Goal: Register for event/course: Register for event/course

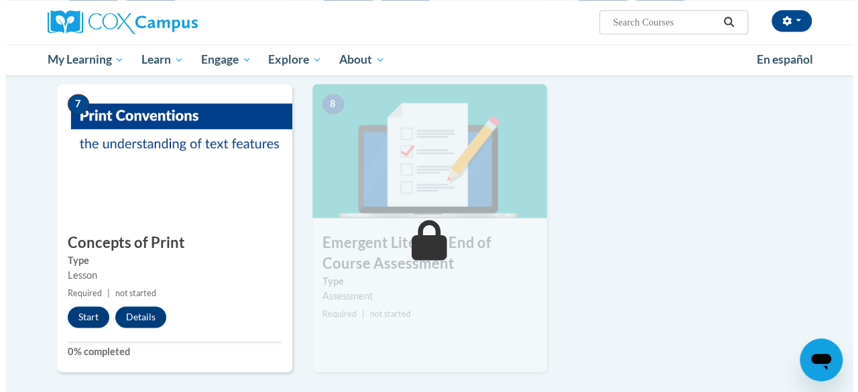
scroll to position [930, 0]
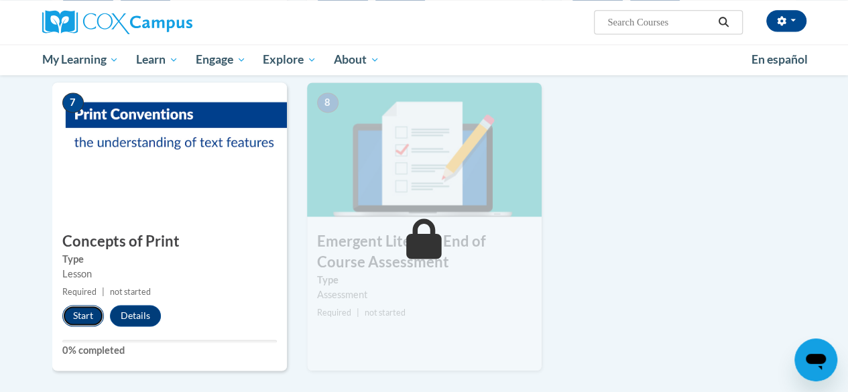
click at [75, 316] on button "Start" at bounding box center [83, 315] width 42 height 21
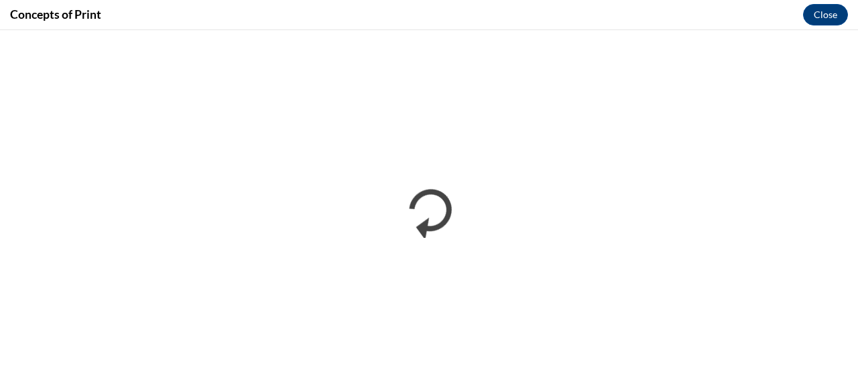
scroll to position [0, 0]
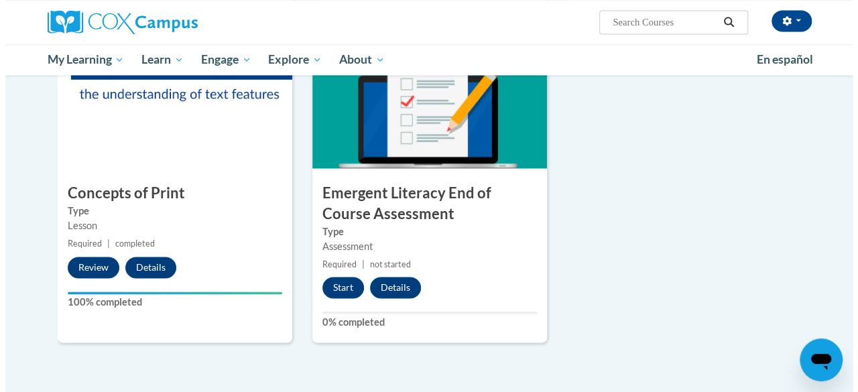
scroll to position [981, 0]
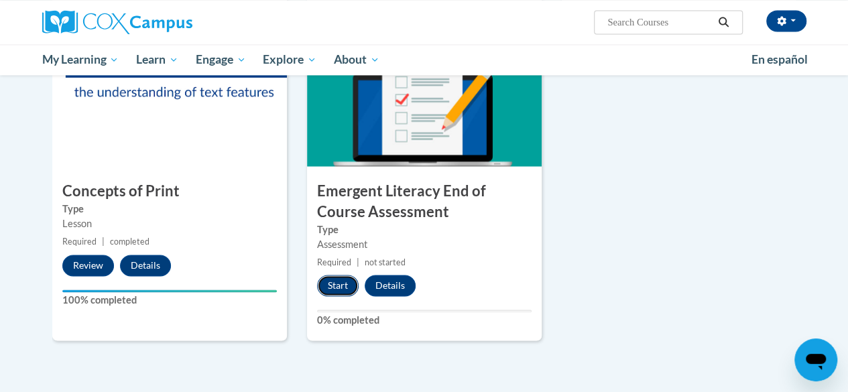
click at [342, 287] on button "Start" at bounding box center [338, 285] width 42 height 21
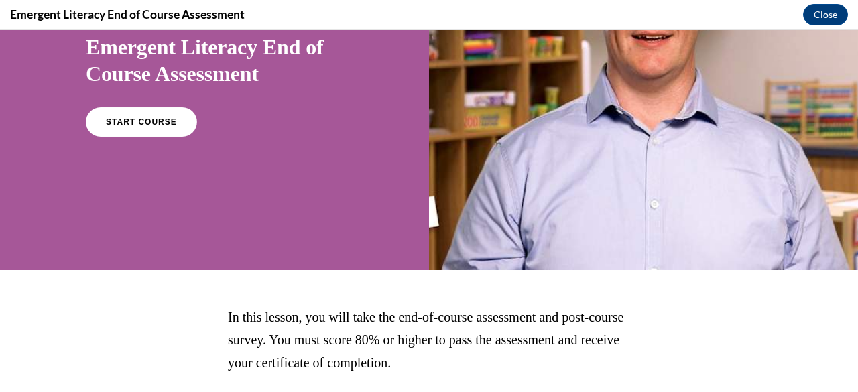
scroll to position [131, 0]
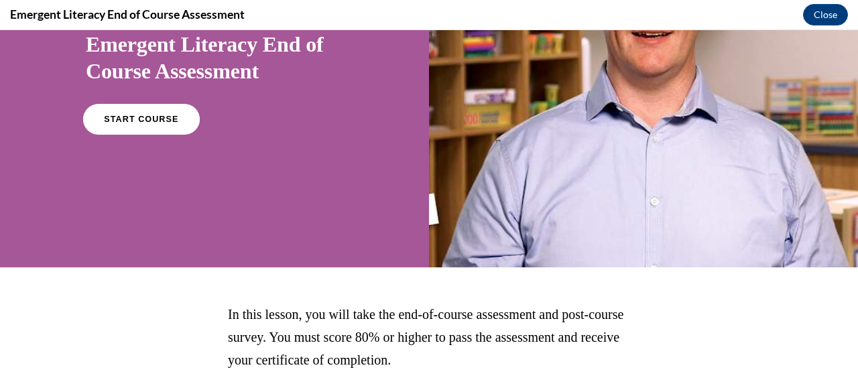
click at [117, 115] on span "START COURSE" at bounding box center [141, 120] width 74 height 10
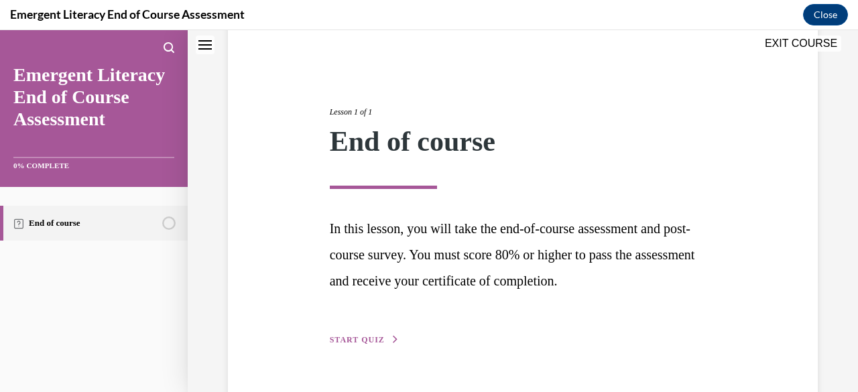
scroll to position [146, 0]
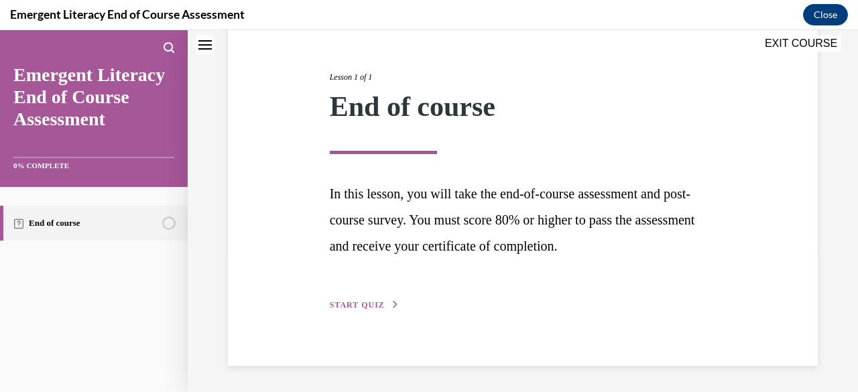
click at [361, 306] on span "START QUIZ" at bounding box center [357, 304] width 55 height 9
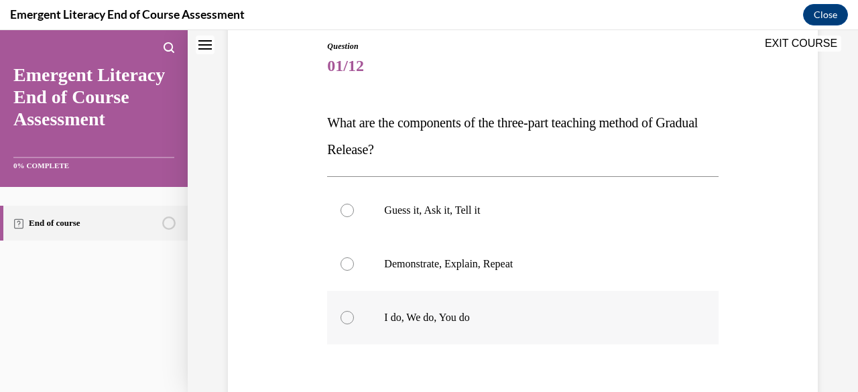
click at [349, 321] on div at bounding box center [347, 317] width 13 height 13
click at [349, 321] on input "I do, We do, You do" at bounding box center [347, 317] width 13 height 13
radio input "true"
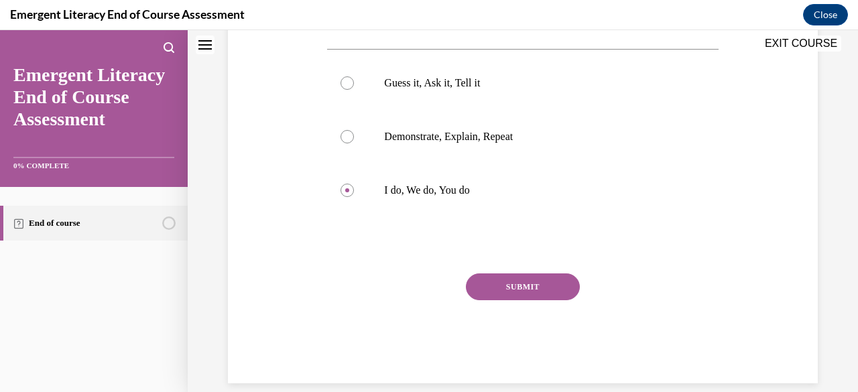
click at [520, 289] on button "SUBMIT" at bounding box center [523, 286] width 114 height 27
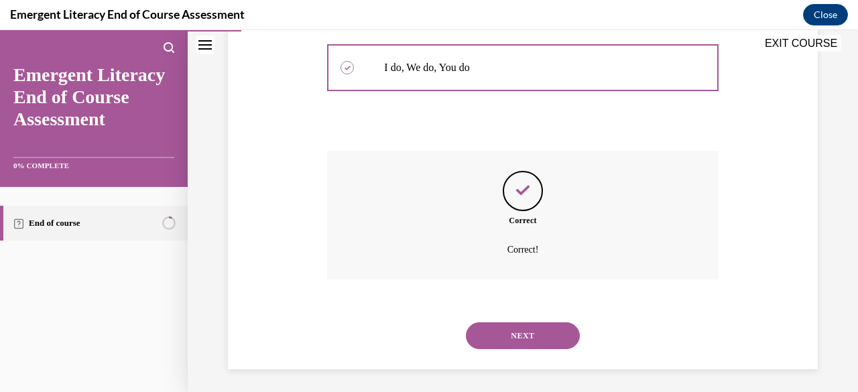
scroll to position [399, 0]
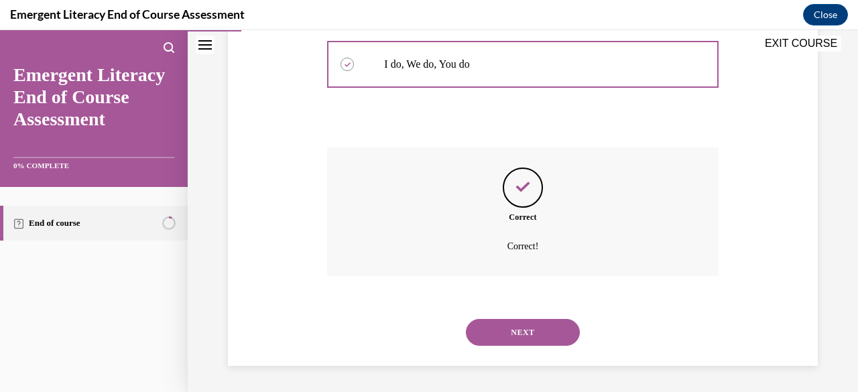
click at [555, 338] on button "NEXT" at bounding box center [523, 332] width 114 height 27
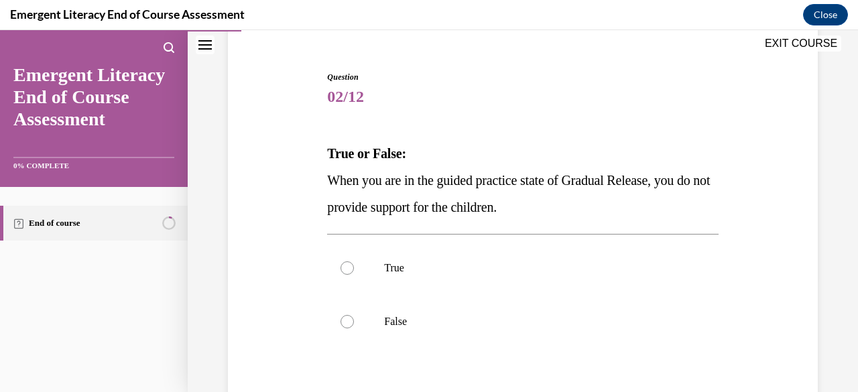
scroll to position [116, 0]
click at [350, 318] on div at bounding box center [347, 320] width 13 height 13
click at [350, 318] on input "False" at bounding box center [347, 320] width 13 height 13
radio input "true"
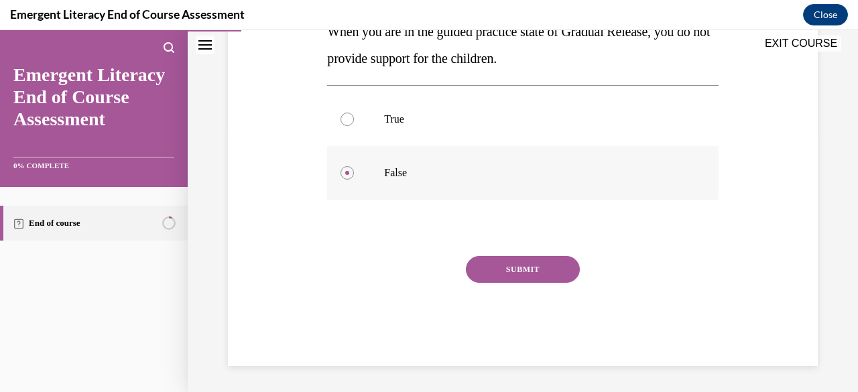
scroll to position [259, 0]
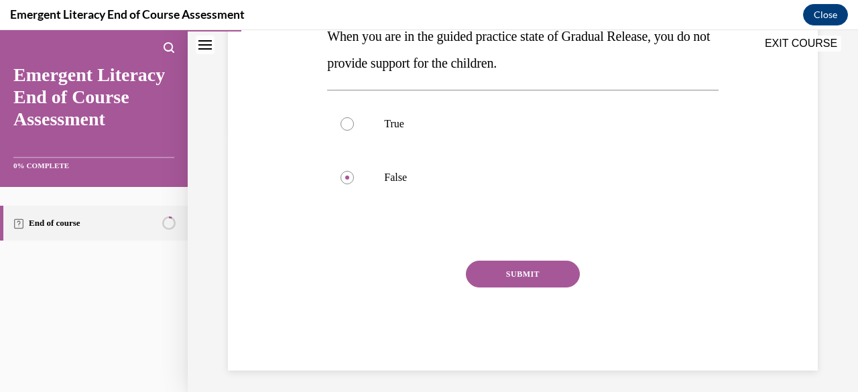
click at [523, 263] on button "SUBMIT" at bounding box center [523, 274] width 114 height 27
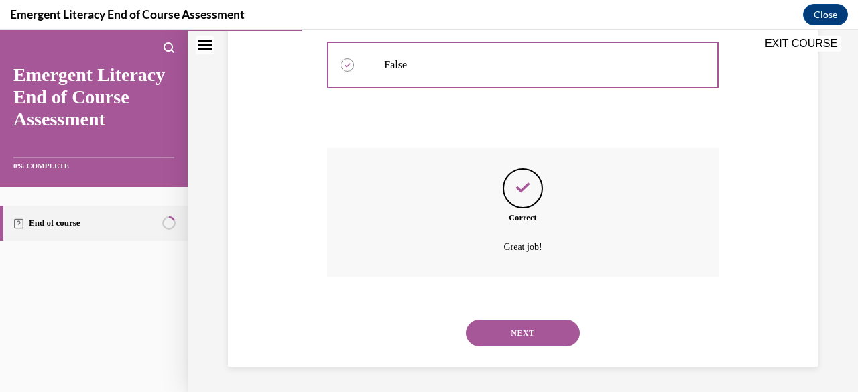
scroll to position [373, 0]
click at [519, 342] on button "NEXT" at bounding box center [523, 332] width 114 height 27
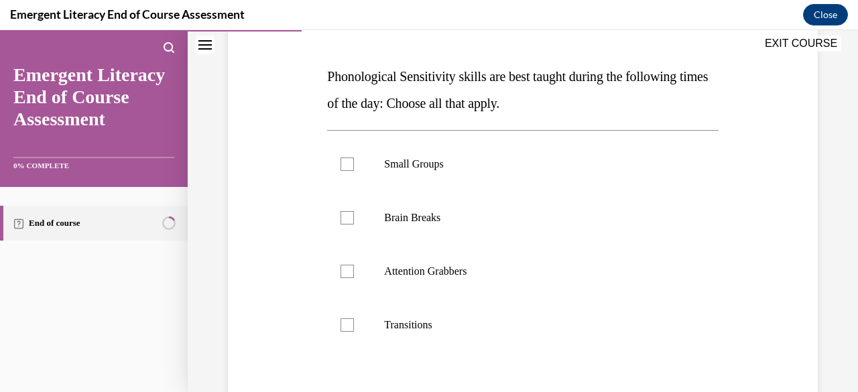
scroll to position [196, 0]
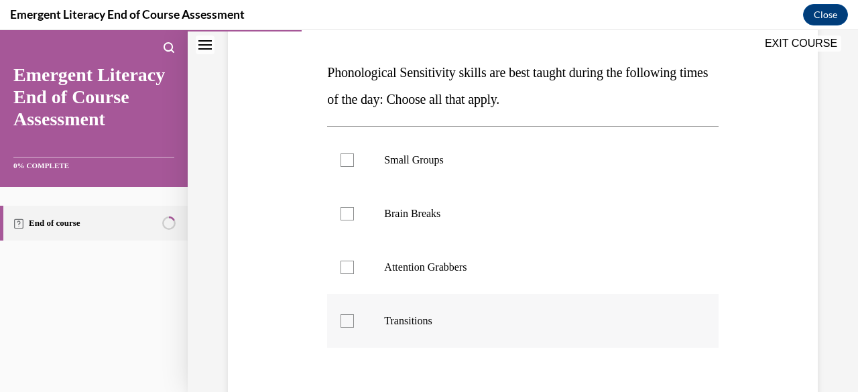
click at [353, 332] on label "Transitions" at bounding box center [522, 321] width 391 height 54
click at [353, 328] on input "Transitions" at bounding box center [347, 320] width 13 height 13
checkbox input "true"
click at [343, 269] on div at bounding box center [347, 267] width 13 height 13
click at [343, 269] on input "Attention Grabbers" at bounding box center [347, 267] width 13 height 13
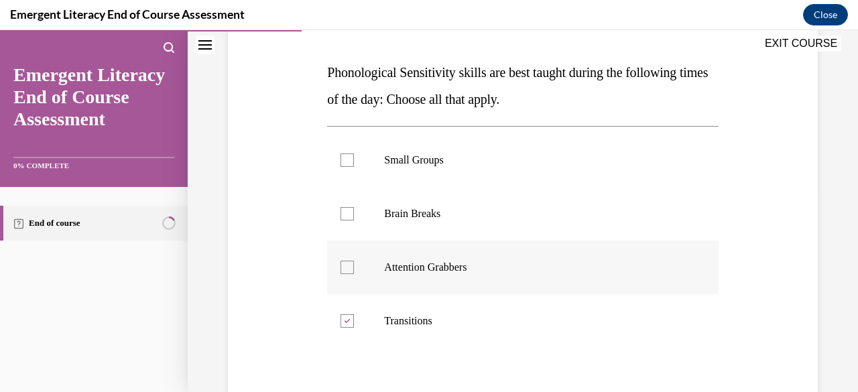
checkbox input "true"
click at [347, 217] on div at bounding box center [347, 213] width 13 height 13
click at [347, 217] on input "Brain Breaks" at bounding box center [347, 213] width 13 height 13
checkbox input "true"
click at [345, 166] on label "Small Groups" at bounding box center [522, 160] width 391 height 54
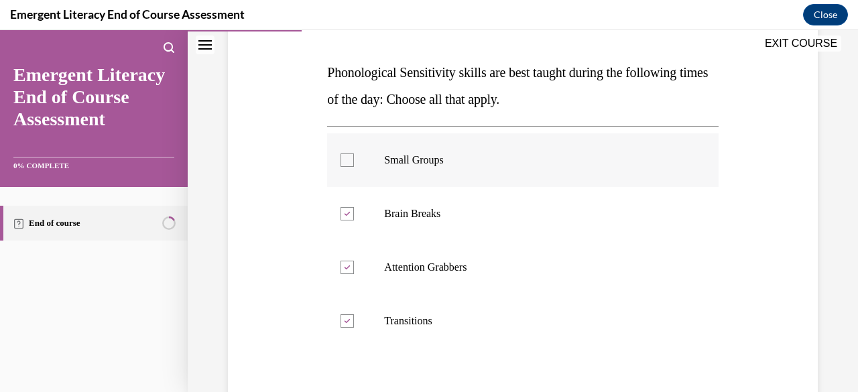
click at [345, 166] on input "Small Groups" at bounding box center [347, 159] width 13 height 13
checkbox input "true"
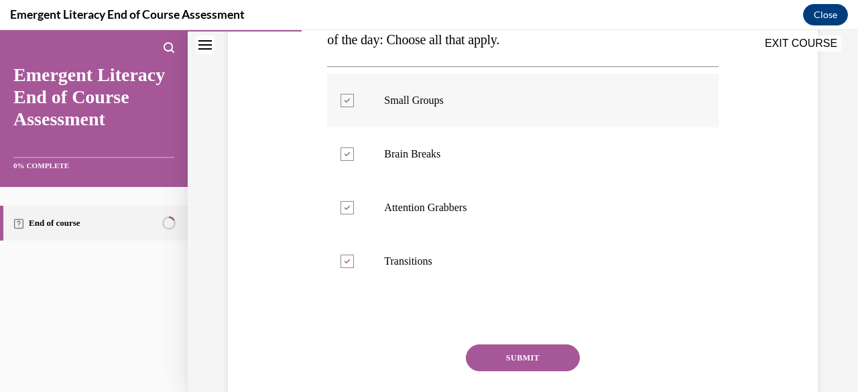
scroll to position [258, 0]
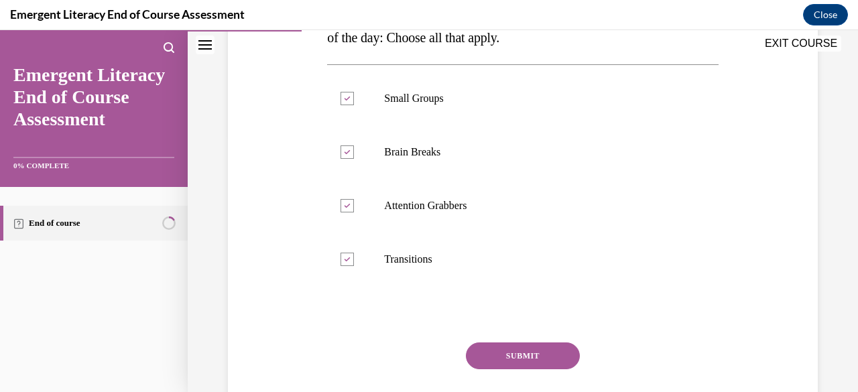
click at [532, 357] on button "SUBMIT" at bounding box center [523, 356] width 114 height 27
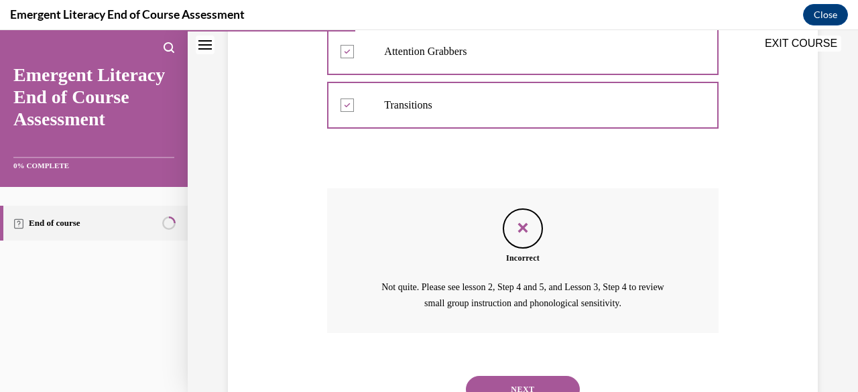
scroll to position [417, 0]
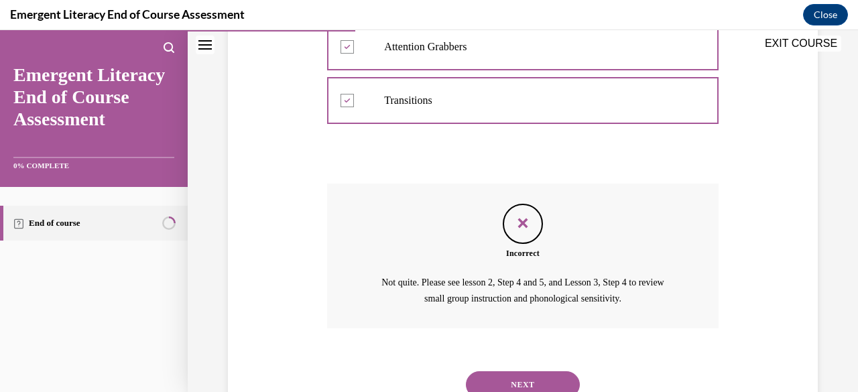
click at [511, 381] on button "NEXT" at bounding box center [523, 384] width 114 height 27
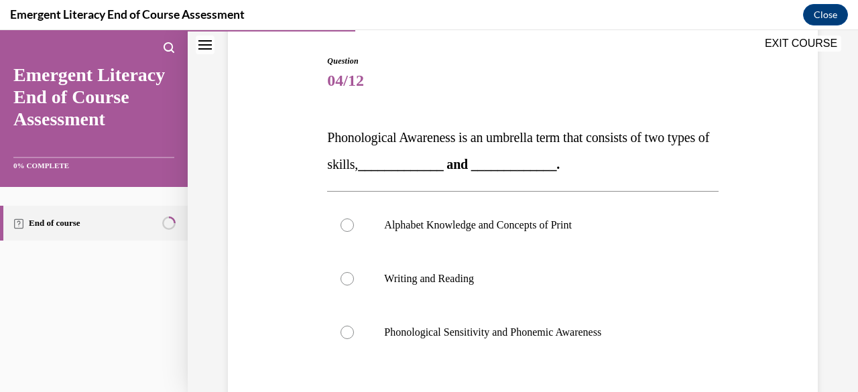
scroll to position [133, 0]
click at [370, 338] on label "Phonological Sensitivity and Phonemic Awareness" at bounding box center [522, 331] width 391 height 54
click at [354, 338] on input "Phonological Sensitivity and Phonemic Awareness" at bounding box center [347, 330] width 13 height 13
radio input "true"
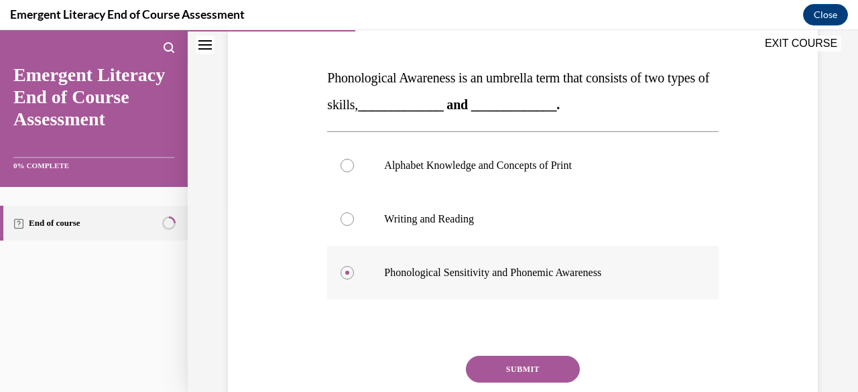
scroll to position [194, 0]
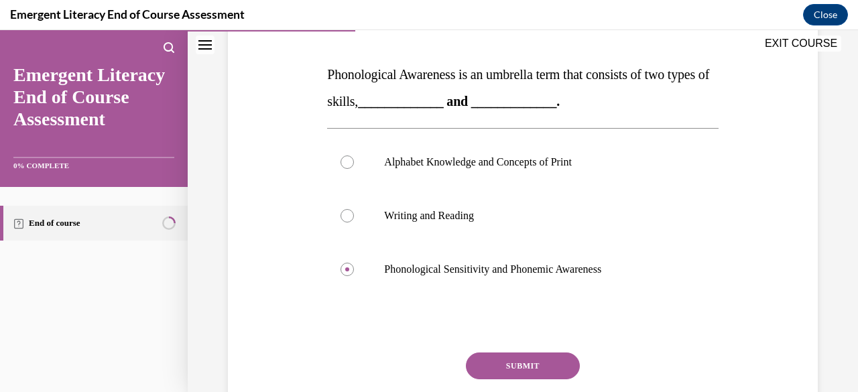
click at [543, 365] on button "SUBMIT" at bounding box center [523, 366] width 114 height 27
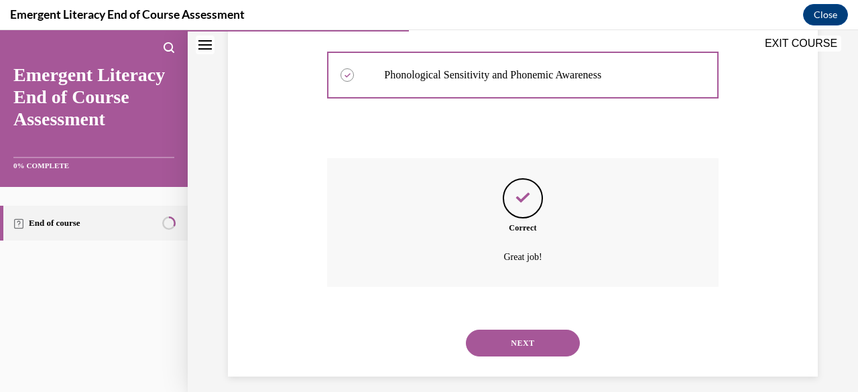
scroll to position [399, 0]
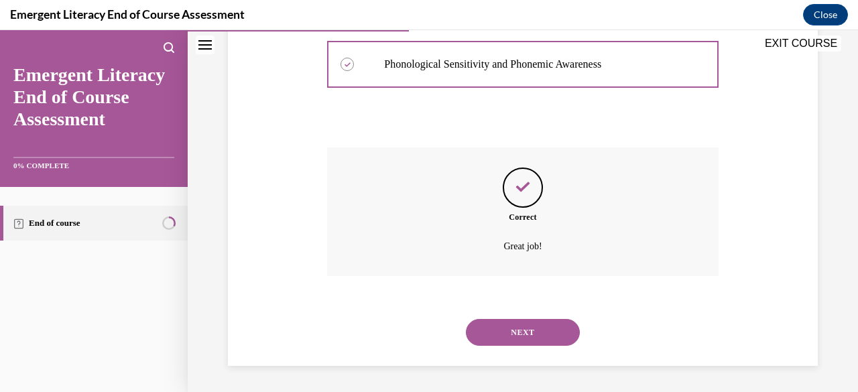
click at [517, 327] on button "NEXT" at bounding box center [523, 332] width 114 height 27
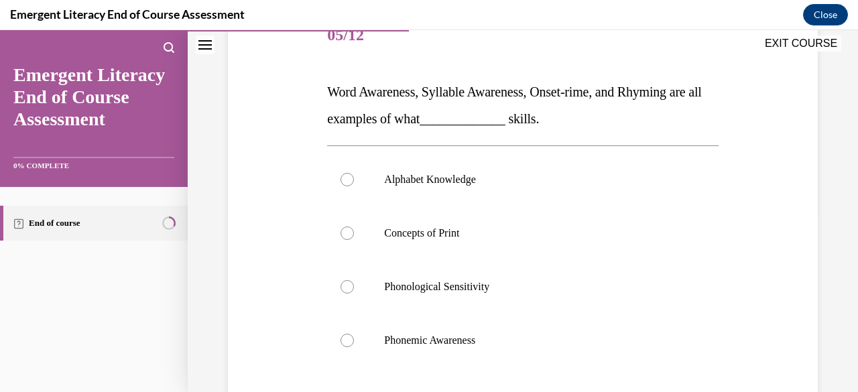
scroll to position [178, 0]
click at [336, 288] on label "Phonological Sensitivity" at bounding box center [522, 286] width 391 height 54
click at [341, 288] on input "Phonological Sensitivity" at bounding box center [347, 285] width 13 height 13
radio input "true"
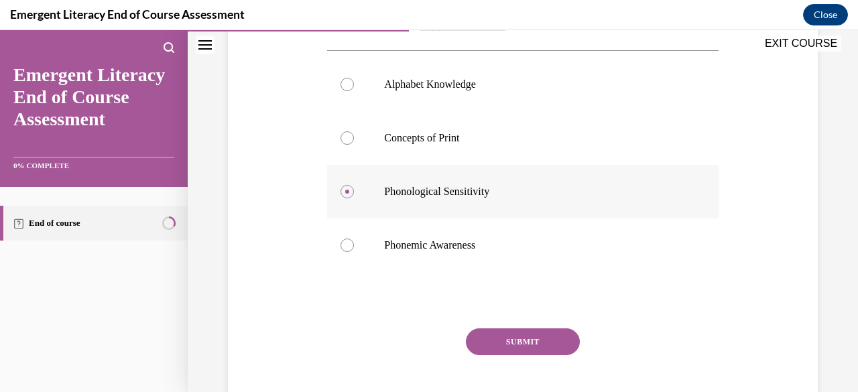
scroll to position [272, 0]
click at [527, 336] on button "SUBMIT" at bounding box center [523, 341] width 114 height 27
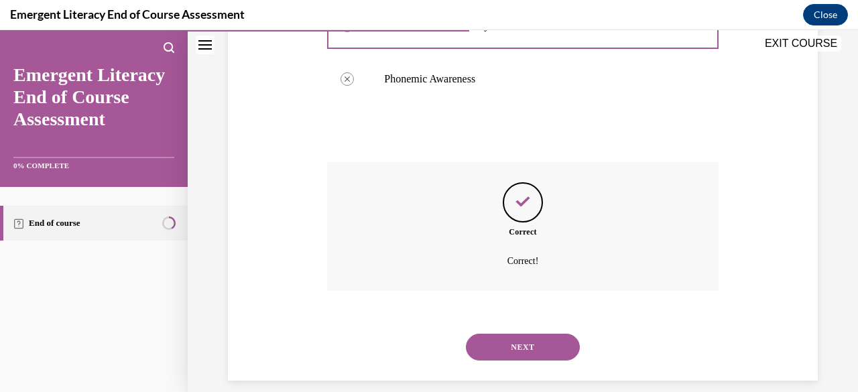
scroll to position [453, 0]
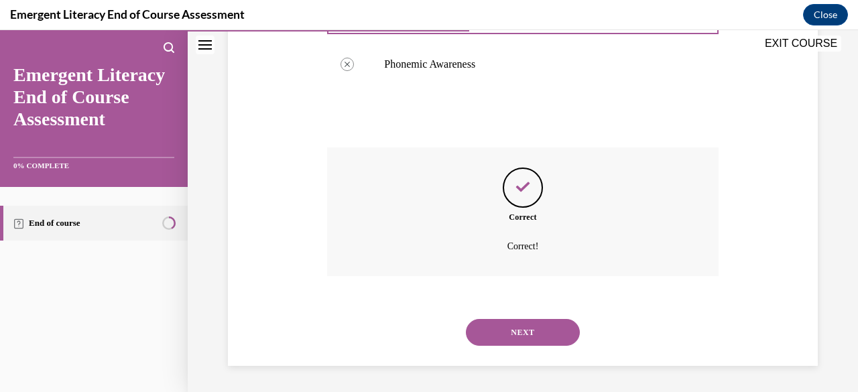
click at [535, 332] on button "NEXT" at bounding box center [523, 332] width 114 height 27
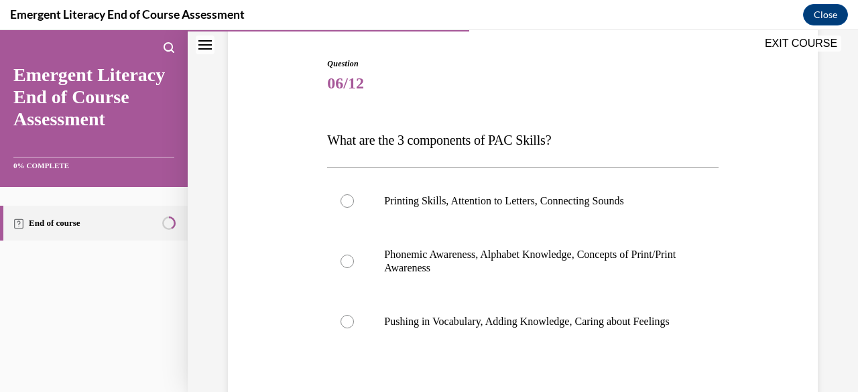
scroll to position [133, 0]
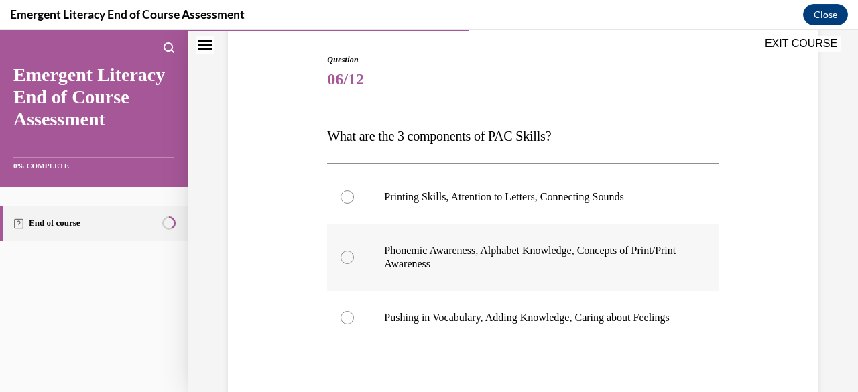
click at [347, 255] on div at bounding box center [347, 257] width 13 height 13
click at [347, 255] on input "Phonemic Awareness, Alphabet Knowledge, Concepts of Print/Print Awareness" at bounding box center [347, 257] width 13 height 13
radio input "true"
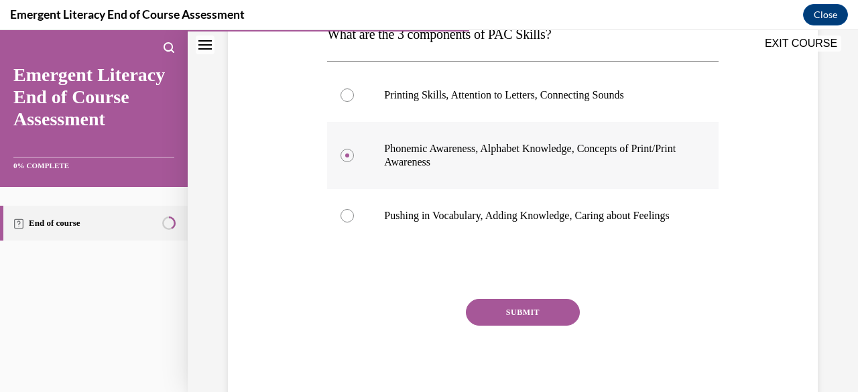
scroll to position [235, 0]
click at [528, 323] on button "SUBMIT" at bounding box center [523, 312] width 114 height 27
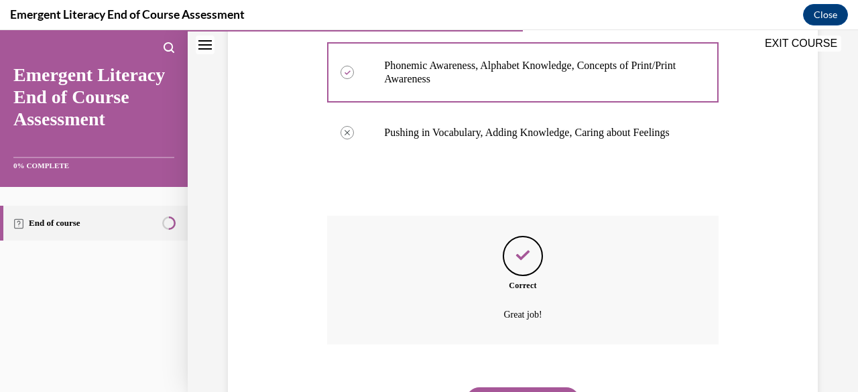
scroll to position [399, 0]
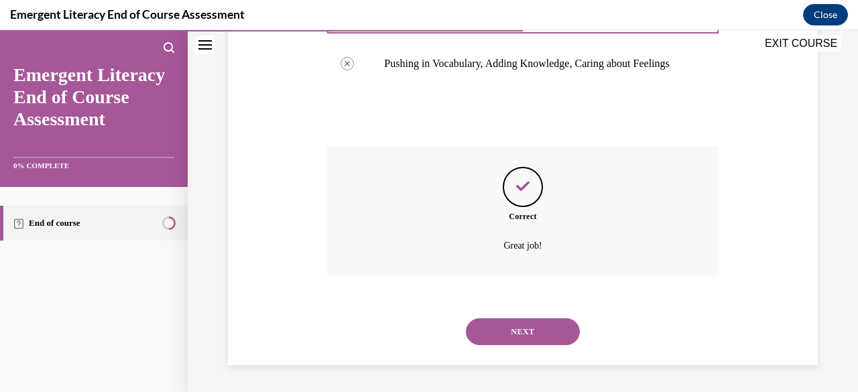
click at [536, 330] on button "NEXT" at bounding box center [523, 331] width 114 height 27
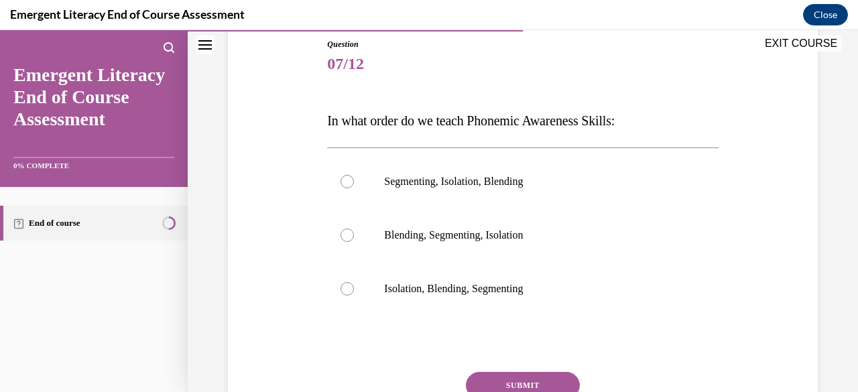
scroll to position [149, 0]
click at [353, 284] on label "Isolation, Blending, Segmenting" at bounding box center [522, 288] width 391 height 54
click at [353, 284] on input "Isolation, Blending, Segmenting" at bounding box center [347, 288] width 13 height 13
radio input "true"
click at [551, 385] on button "SUBMIT" at bounding box center [523, 384] width 114 height 27
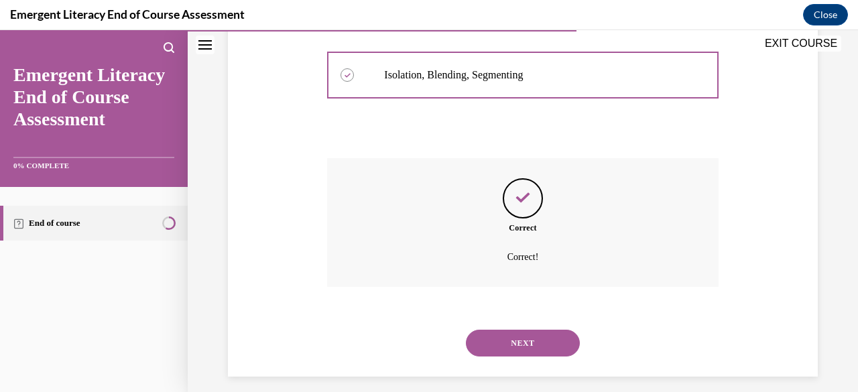
scroll to position [373, 0]
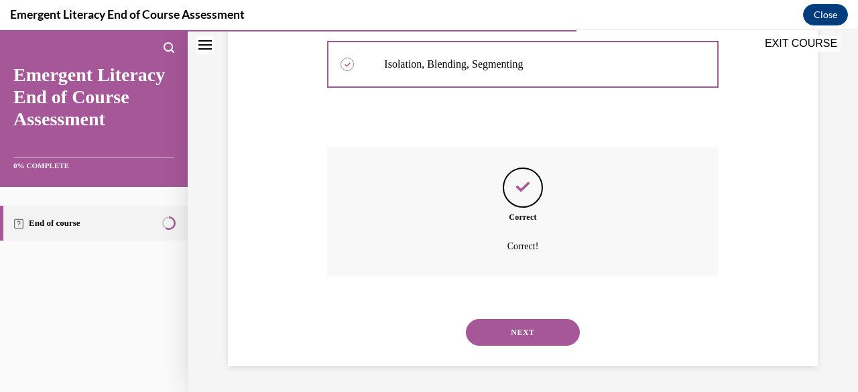
click at [511, 323] on button "NEXT" at bounding box center [523, 332] width 114 height 27
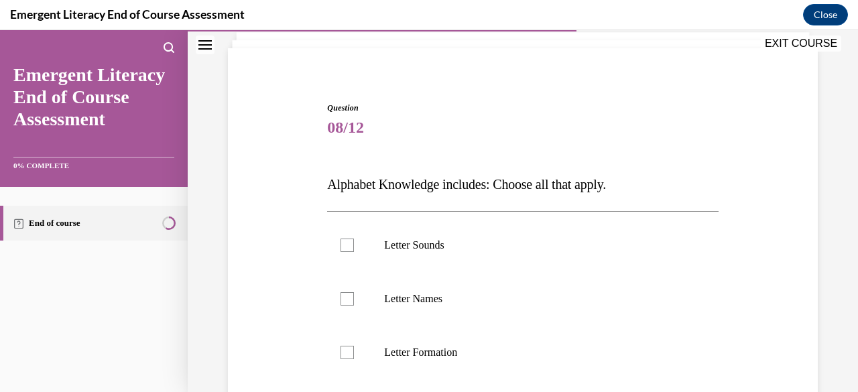
scroll to position [91, 0]
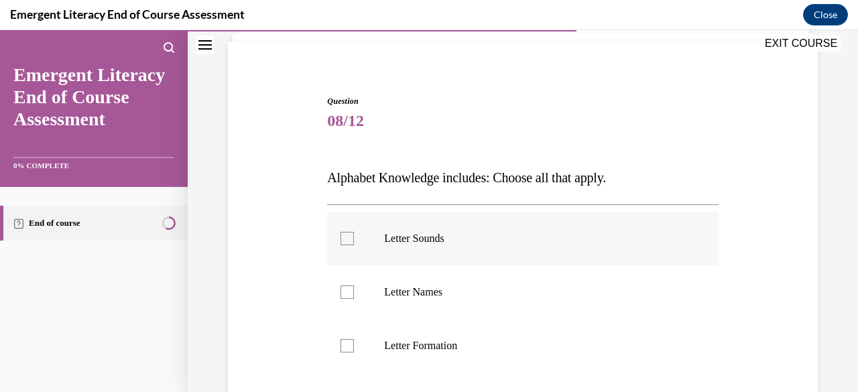
click at [339, 247] on label "Letter Sounds" at bounding box center [522, 239] width 391 height 54
click at [341, 245] on input "Letter Sounds" at bounding box center [347, 238] width 13 height 13
checkbox input "true"
click at [349, 303] on label "Letter Names" at bounding box center [522, 292] width 391 height 54
click at [349, 299] on input "Letter Names" at bounding box center [347, 292] width 13 height 13
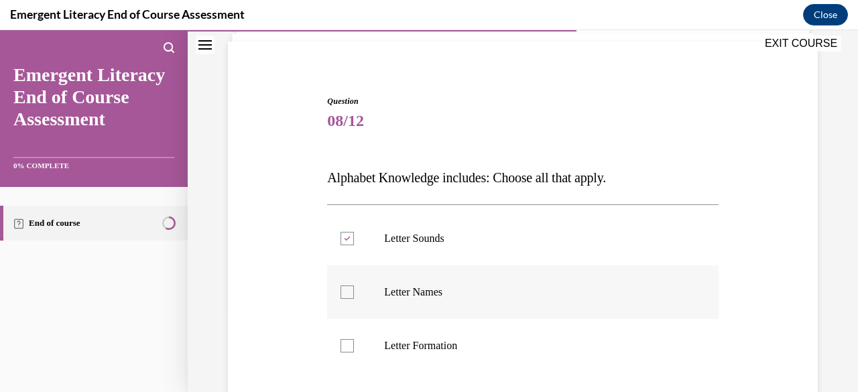
checkbox input "true"
click at [345, 346] on div at bounding box center [347, 345] width 13 height 13
click at [345, 346] on input "Letter Formation" at bounding box center [347, 345] width 13 height 13
checkbox input "true"
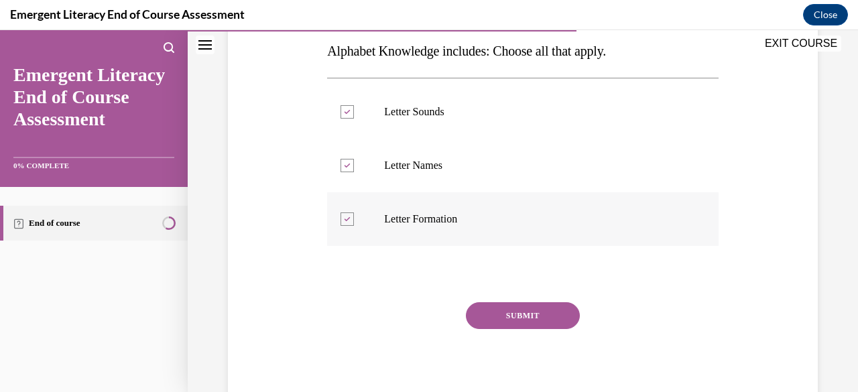
scroll to position [228, 0]
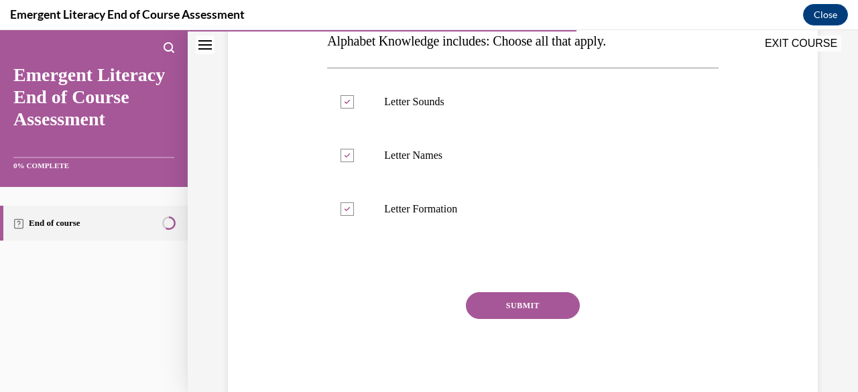
click at [530, 300] on button "SUBMIT" at bounding box center [523, 305] width 114 height 27
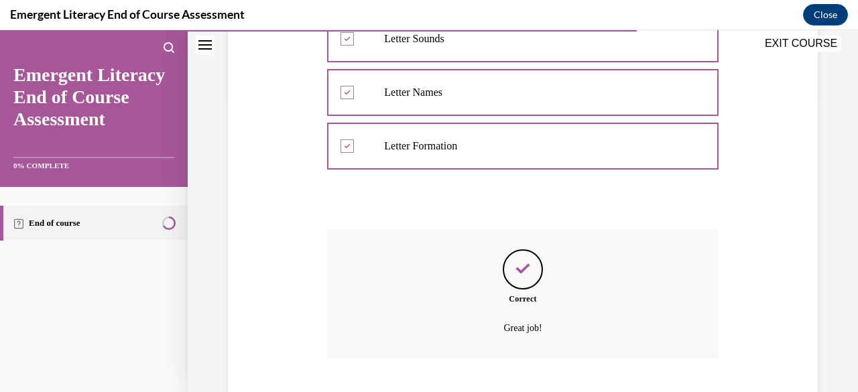
scroll to position [373, 0]
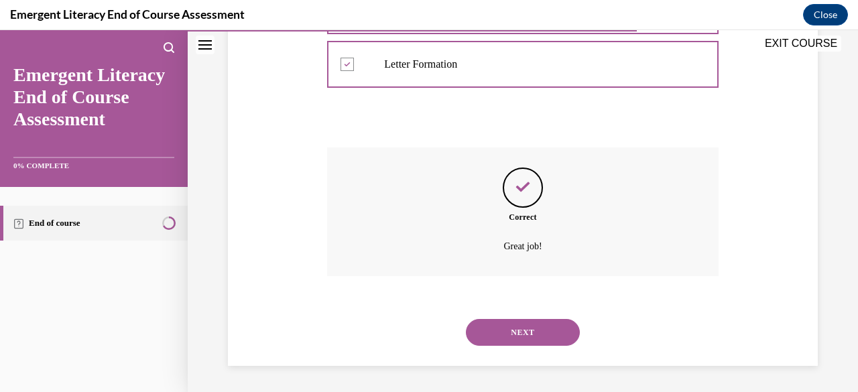
click at [537, 333] on button "NEXT" at bounding box center [523, 332] width 114 height 27
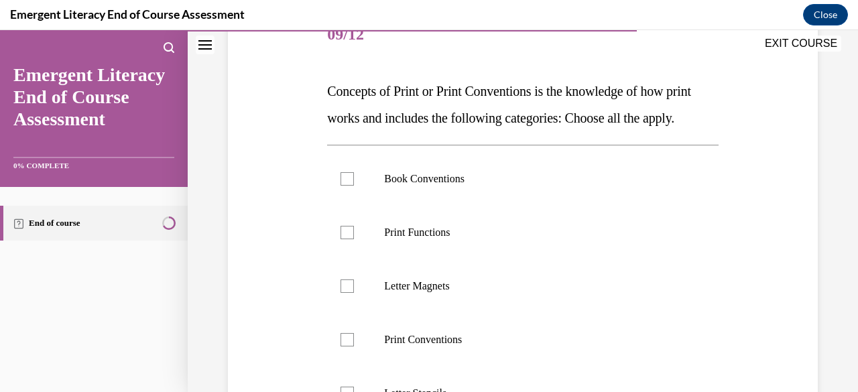
scroll to position [189, 0]
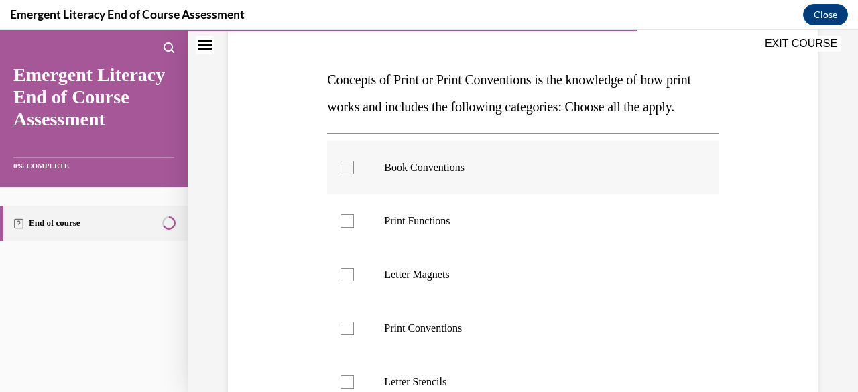
click at [353, 194] on label "Book Conventions" at bounding box center [522, 168] width 391 height 54
click at [353, 174] on input "Book Conventions" at bounding box center [347, 167] width 13 height 13
checkbox input "true"
click at [345, 248] on label "Print Functions" at bounding box center [522, 221] width 391 height 54
click at [345, 228] on input "Print Functions" at bounding box center [347, 220] width 13 height 13
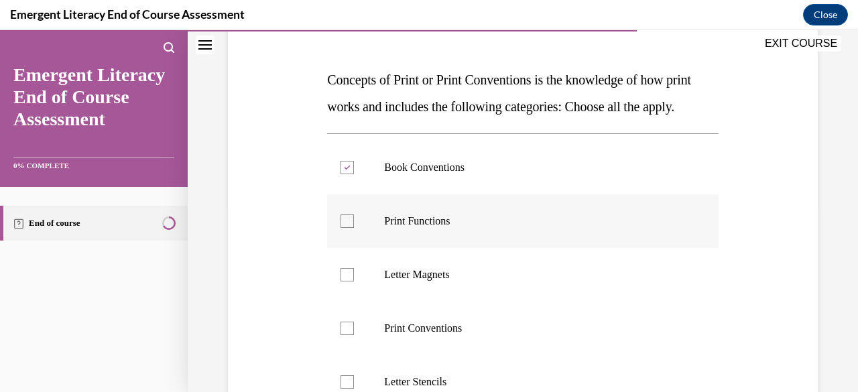
checkbox input "true"
click at [344, 335] on div at bounding box center [347, 328] width 13 height 13
click at [344, 335] on input "Print Conventions" at bounding box center [347, 328] width 13 height 13
checkbox input "true"
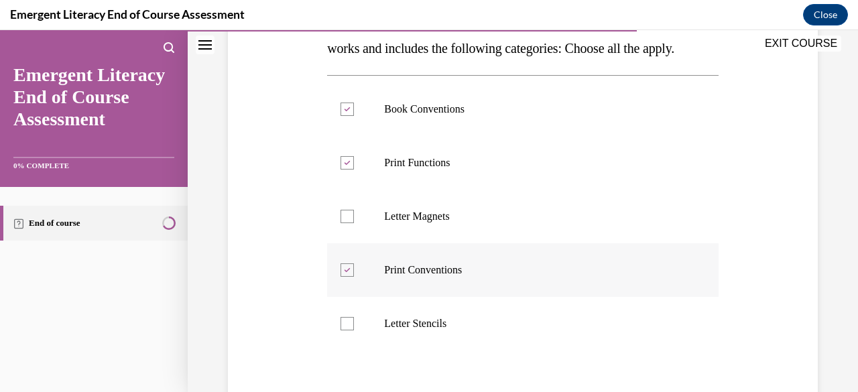
scroll to position [314, 0]
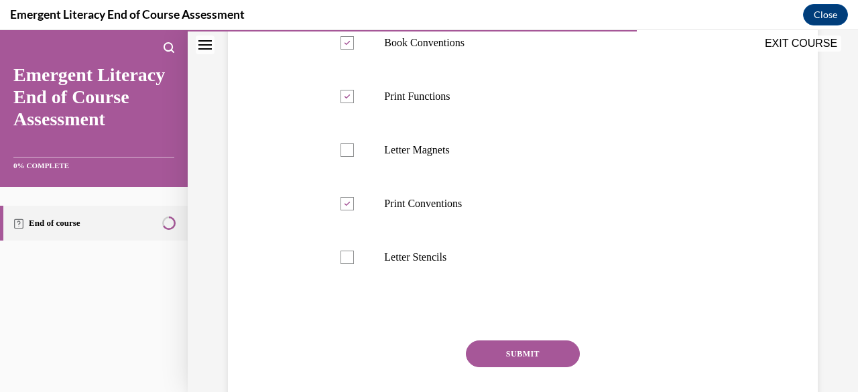
click at [539, 367] on button "SUBMIT" at bounding box center [523, 354] width 114 height 27
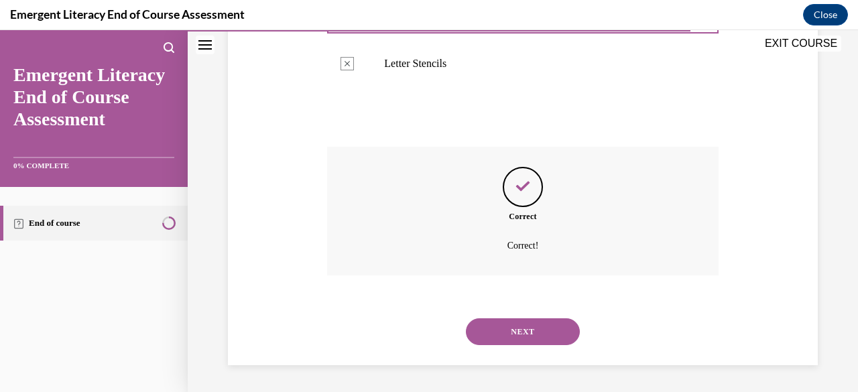
scroll to position [534, 0]
click at [507, 335] on button "NEXT" at bounding box center [523, 331] width 114 height 27
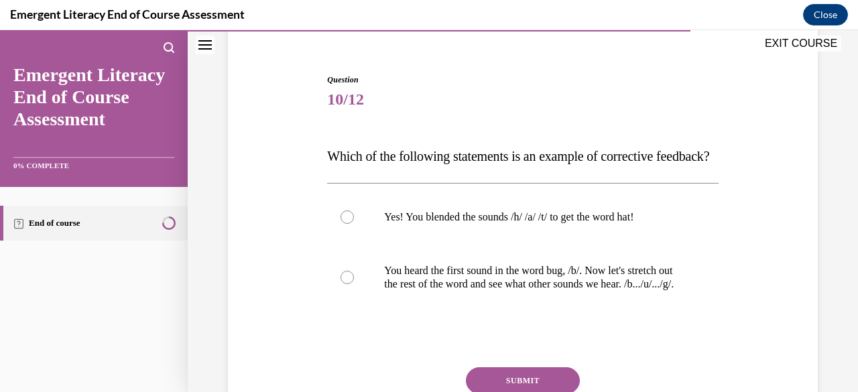
scroll to position [113, 0]
click at [351, 304] on label "You heard the first sound in the word bug, /b/. Now let's stretch out the rest …" at bounding box center [522, 276] width 391 height 67
click at [351, 284] on input "You heard the first sound in the word bug, /b/. Now let's stretch out the rest …" at bounding box center [347, 276] width 13 height 13
radio input "true"
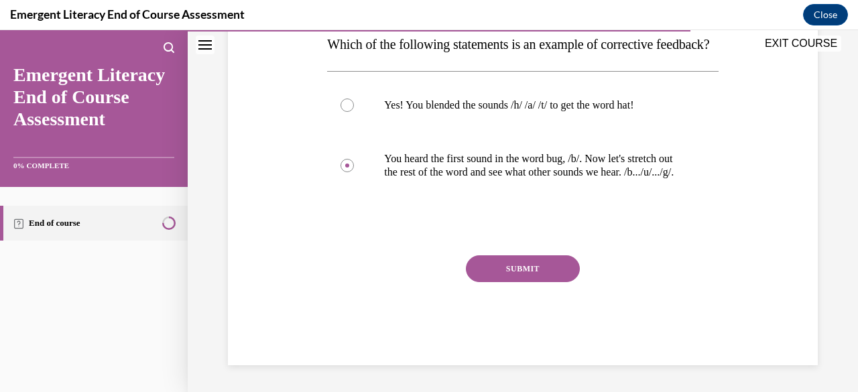
click at [520, 282] on button "SUBMIT" at bounding box center [523, 268] width 114 height 27
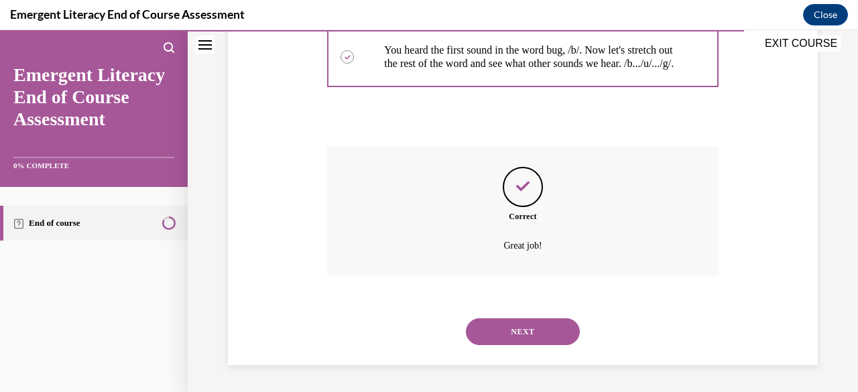
scroll to position [373, 0]
click at [548, 339] on button "NEXT" at bounding box center [523, 331] width 114 height 27
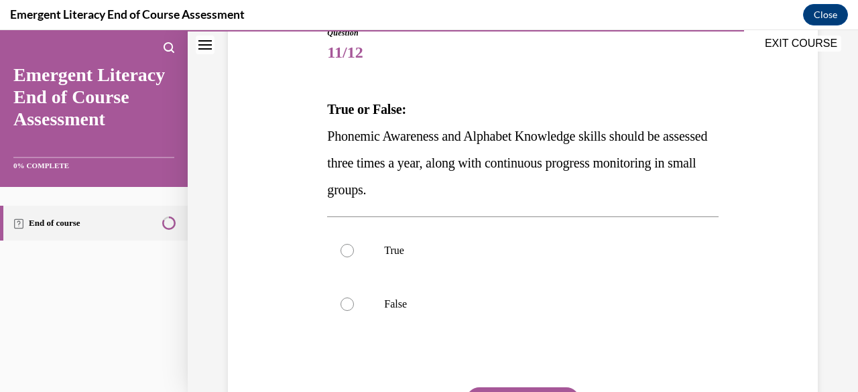
scroll to position [160, 0]
click at [343, 247] on div at bounding box center [347, 249] width 13 height 13
click at [343, 247] on input "True" at bounding box center [347, 249] width 13 height 13
radio input "true"
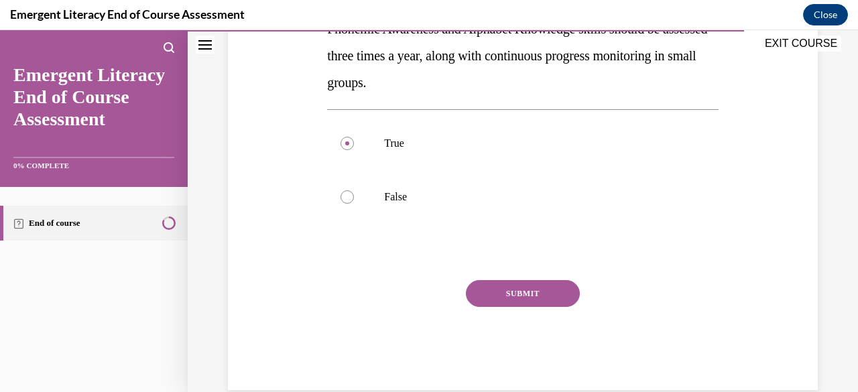
click at [540, 295] on button "SUBMIT" at bounding box center [523, 293] width 114 height 27
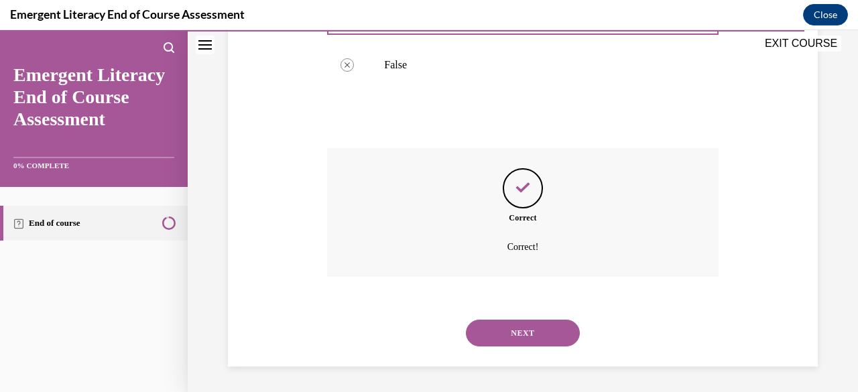
scroll to position [399, 0]
click at [527, 336] on button "NEXT" at bounding box center [523, 332] width 114 height 27
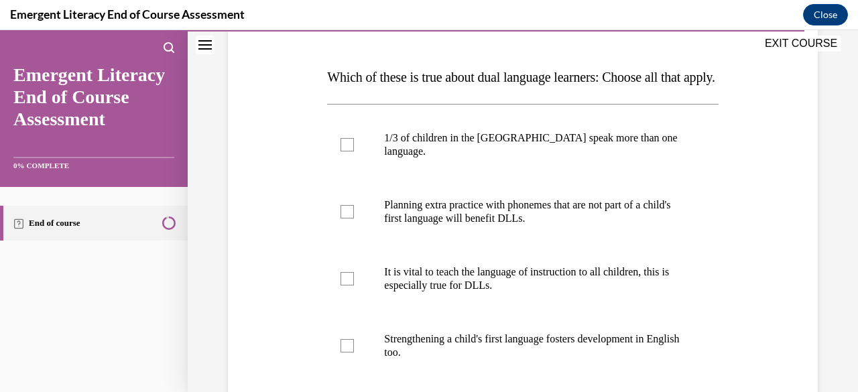
scroll to position [193, 0]
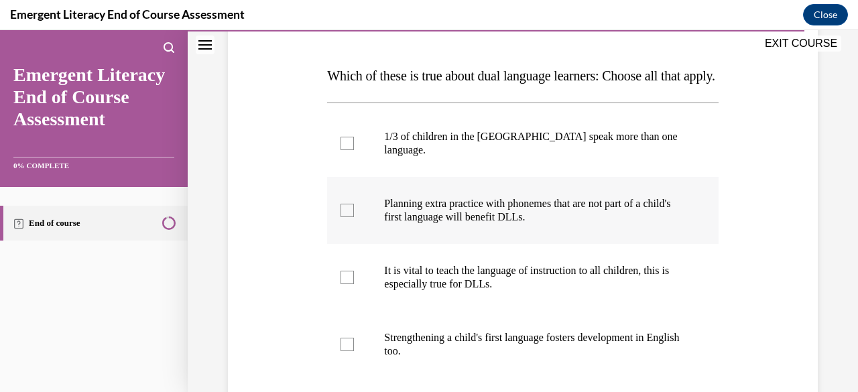
click at [343, 235] on label "Planning extra practice with phonemes that are not part of a child's first lang…" at bounding box center [522, 210] width 391 height 67
click at [343, 217] on input "Planning extra practice with phonemes that are not part of a child's first lang…" at bounding box center [347, 210] width 13 height 13
checkbox input "true"
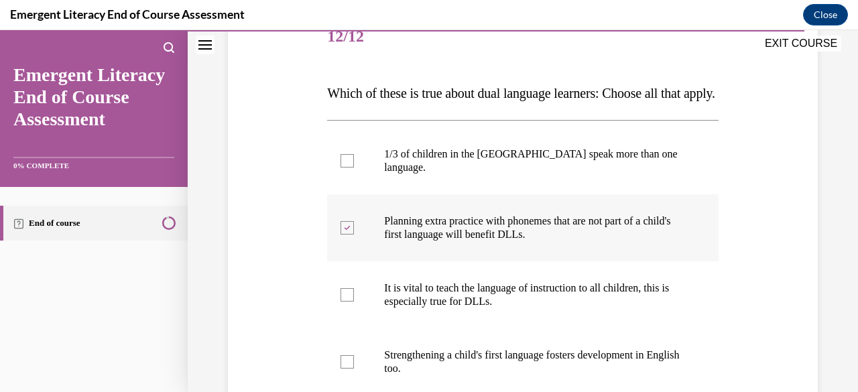
scroll to position [176, 0]
click at [351, 168] on div at bounding box center [347, 160] width 13 height 13
click at [351, 168] on input "1/3 of children in the US speak more than one language." at bounding box center [347, 160] width 13 height 13
checkbox input "true"
click at [359, 310] on label "It is vital to teach the language of instruction to all children, this is espec…" at bounding box center [522, 294] width 391 height 67
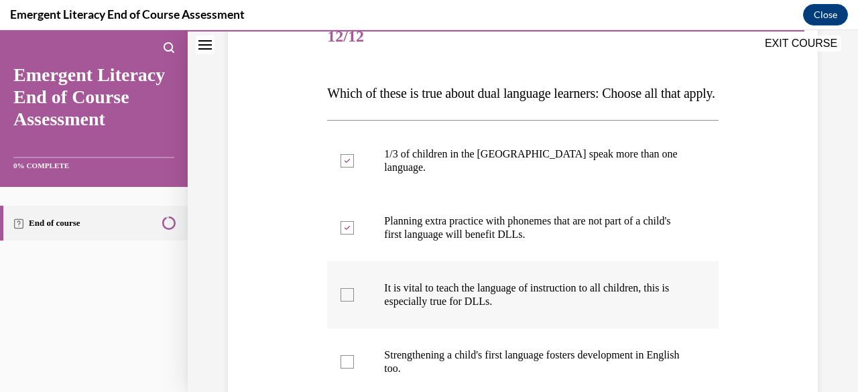
click at [354, 302] on input "It is vital to teach the language of instruction to all children, this is espec…" at bounding box center [347, 294] width 13 height 13
checkbox input "true"
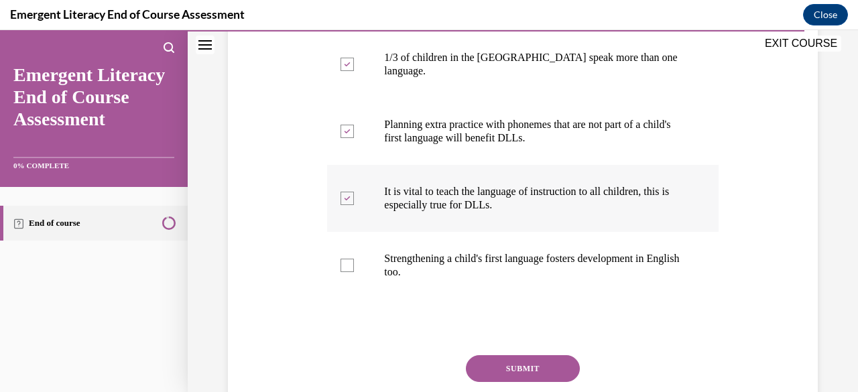
scroll to position [272, 0]
click at [345, 271] on div at bounding box center [347, 265] width 13 height 13
click at [345, 271] on input "Strengthening a child's first language fosters development in English too." at bounding box center [347, 265] width 13 height 13
checkbox input "true"
click at [500, 377] on button "SUBMIT" at bounding box center [523, 368] width 114 height 27
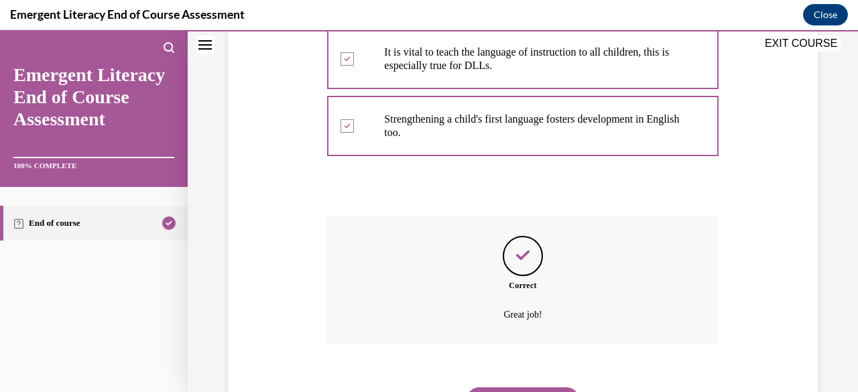
scroll to position [493, 0]
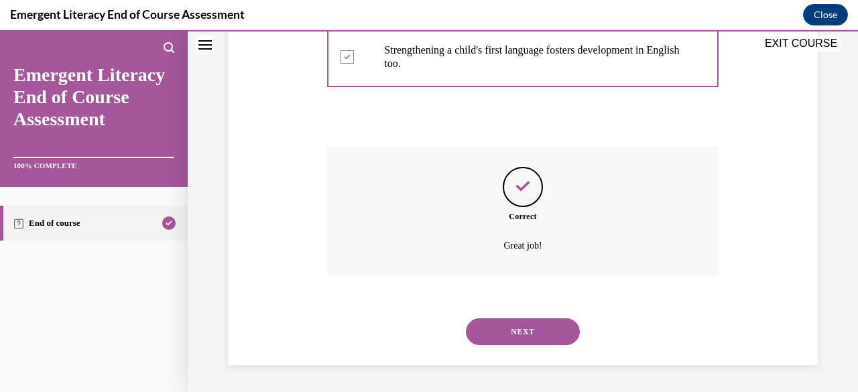
click at [523, 338] on button "NEXT" at bounding box center [523, 331] width 114 height 27
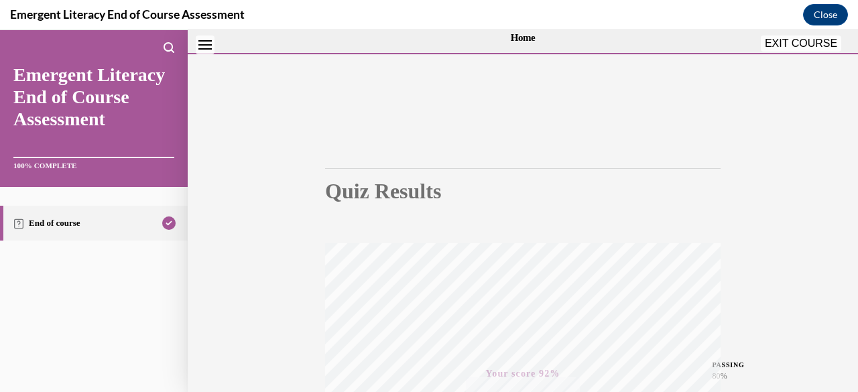
scroll to position [13, 0]
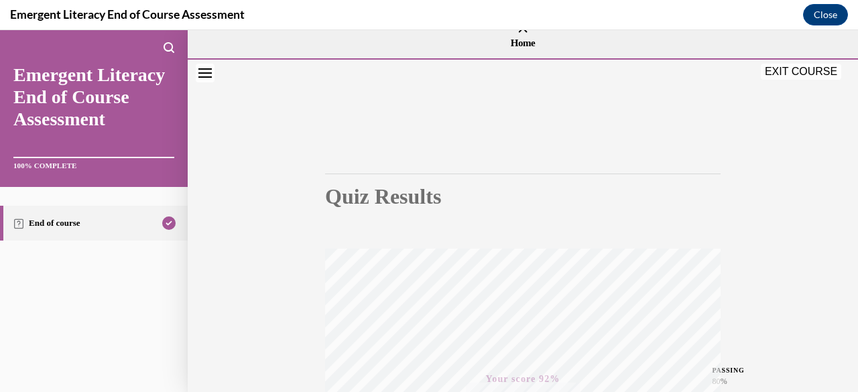
click at [785, 75] on button "EXIT COURSE" at bounding box center [801, 72] width 80 height 16
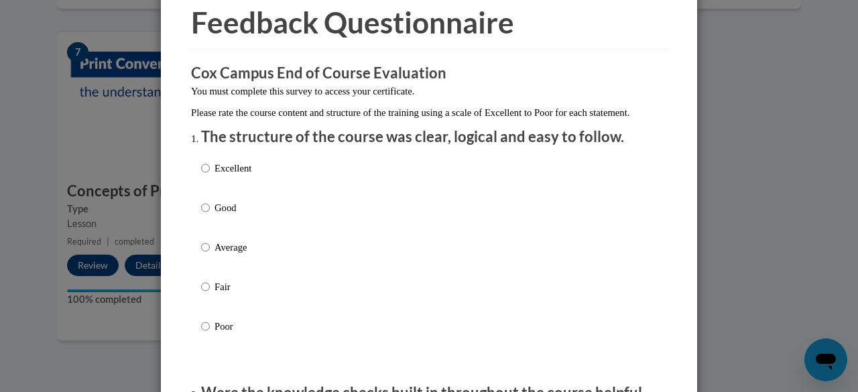
scroll to position [65, 0]
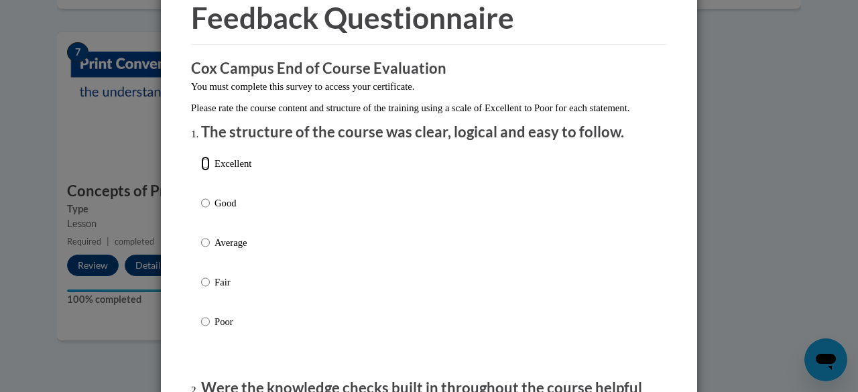
click at [204, 171] on input "Excellent" at bounding box center [205, 163] width 9 height 15
radio input "true"
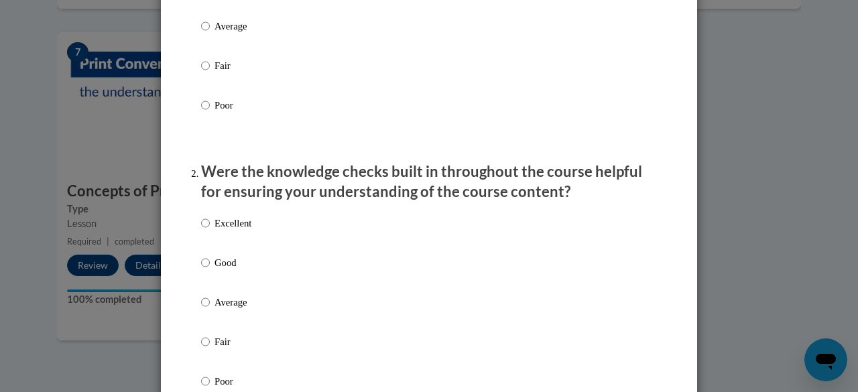
scroll to position [304, 0]
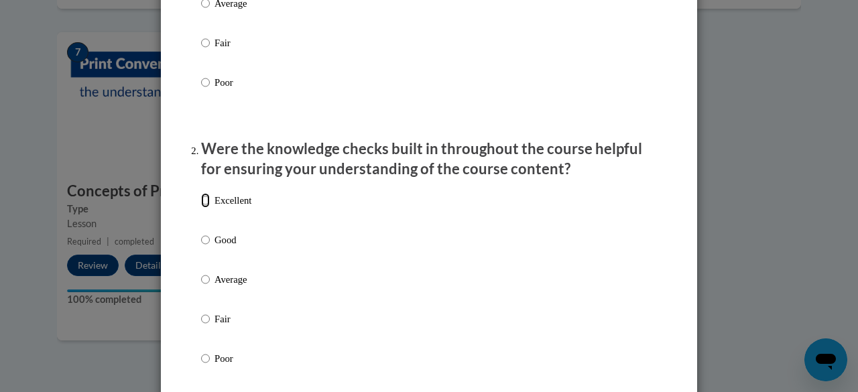
click at [201, 208] on input "Excellent" at bounding box center [205, 200] width 9 height 15
radio input "true"
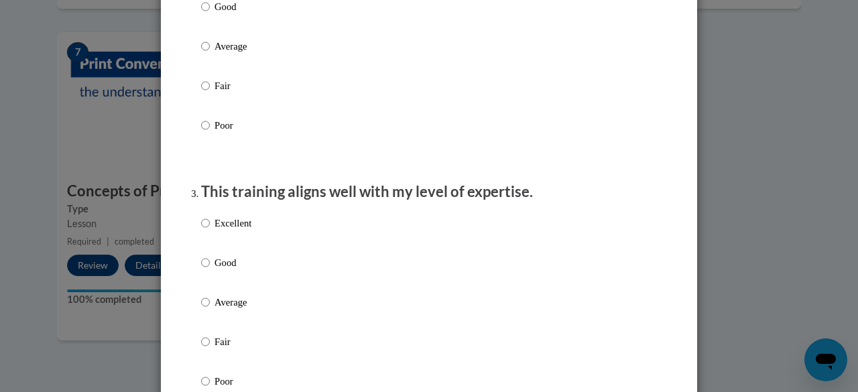
scroll to position [542, 0]
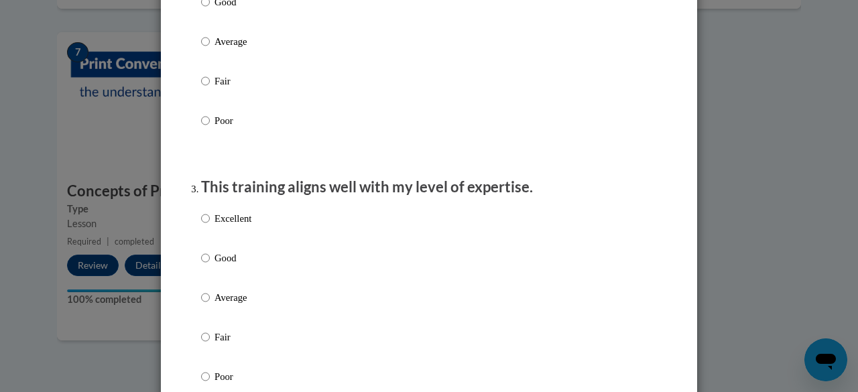
click at [240, 226] on p "Excellent" at bounding box center [232, 218] width 37 height 15
click at [210, 226] on input "Excellent" at bounding box center [205, 218] width 9 height 15
radio input "true"
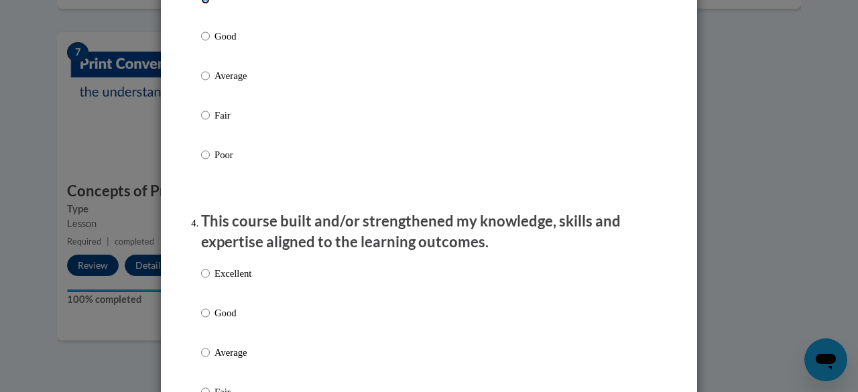
scroll to position [765, 0]
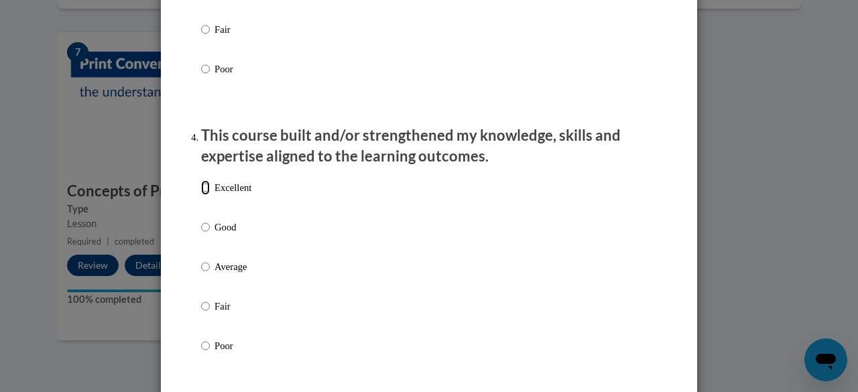
click at [201, 195] on input "Excellent" at bounding box center [205, 187] width 9 height 15
radio input "true"
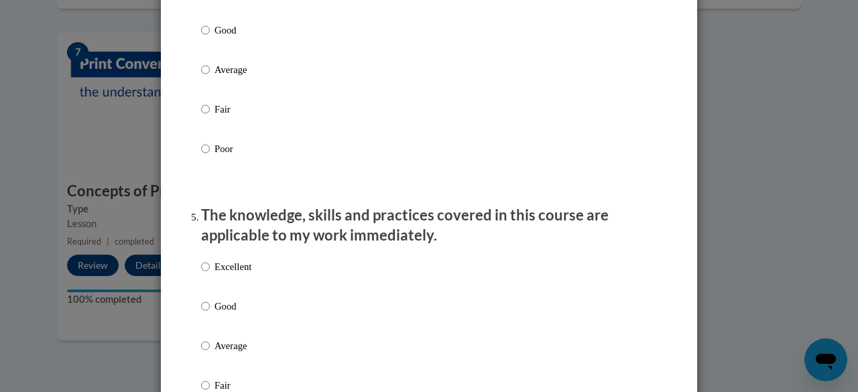
scroll to position [1054, 0]
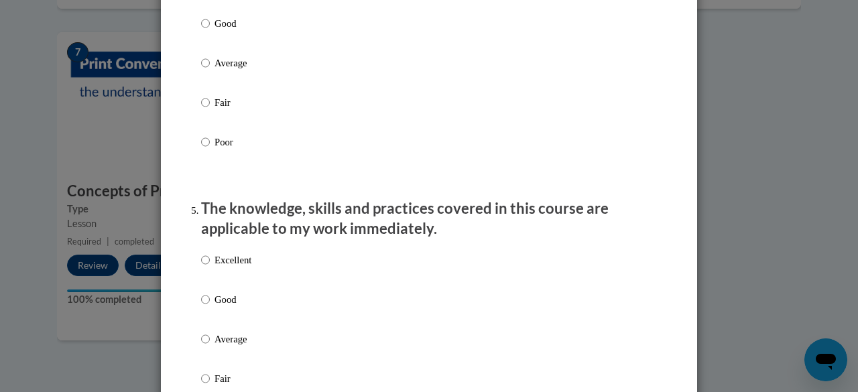
click at [201, 267] on input "Excellent" at bounding box center [205, 260] width 9 height 15
radio input "true"
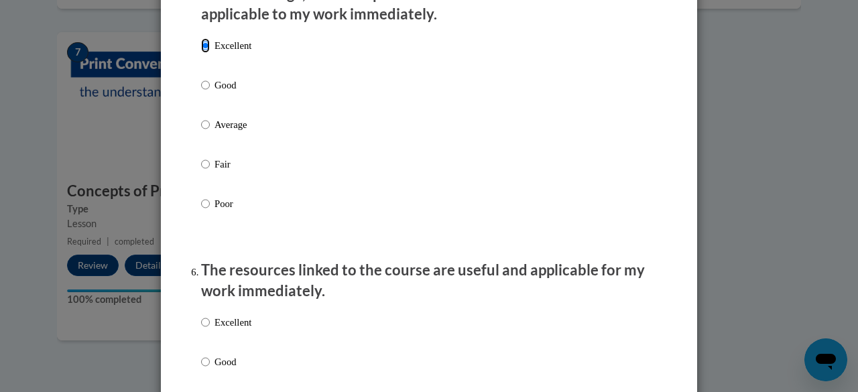
scroll to position [1338, 0]
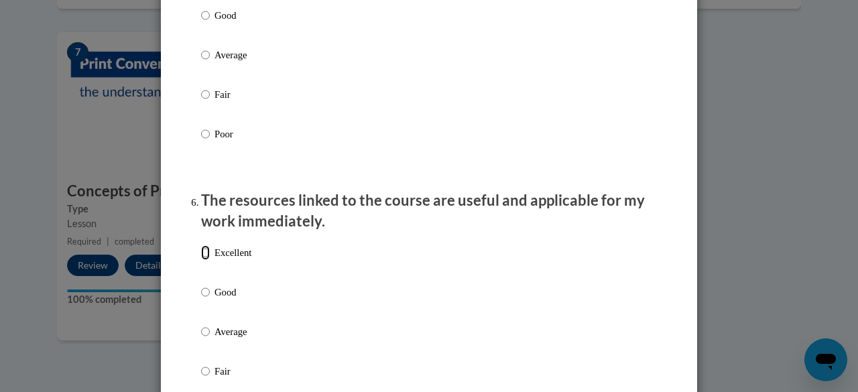
click at [201, 257] on input "Excellent" at bounding box center [205, 252] width 9 height 15
radio input "true"
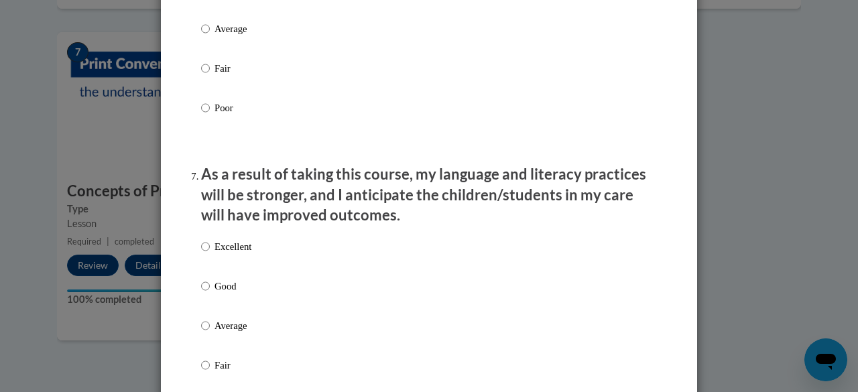
scroll to position [1646, 0]
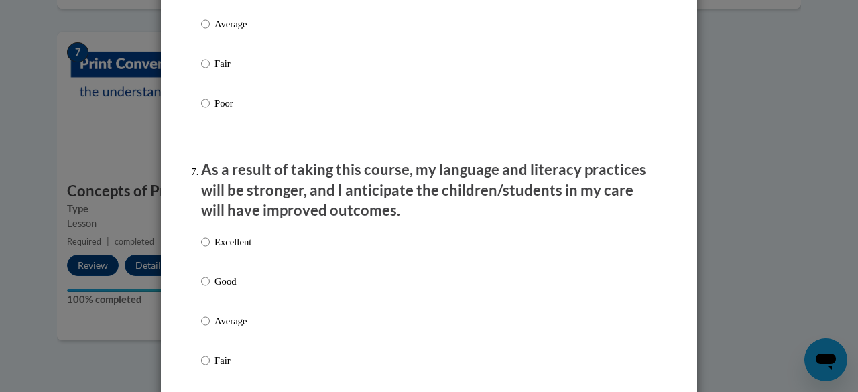
click at [231, 261] on label "Excellent" at bounding box center [226, 253] width 50 height 36
click at [210, 249] on input "Excellent" at bounding box center [205, 242] width 9 height 15
radio input "true"
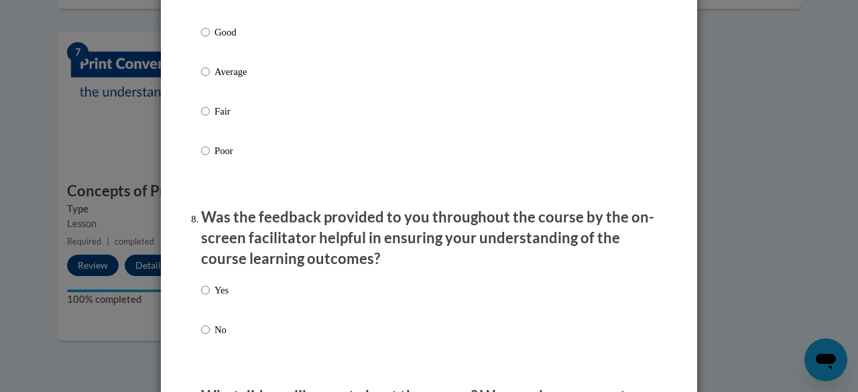
scroll to position [1896, 0]
click at [201, 294] on input "Yes" at bounding box center [205, 289] width 9 height 15
radio input "true"
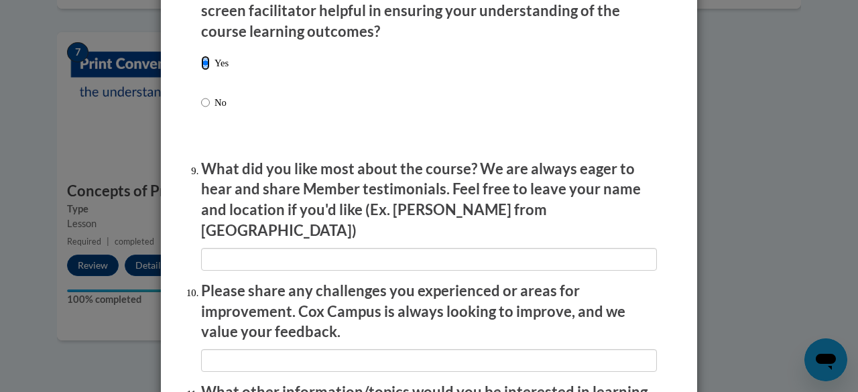
scroll to position [2122, 0]
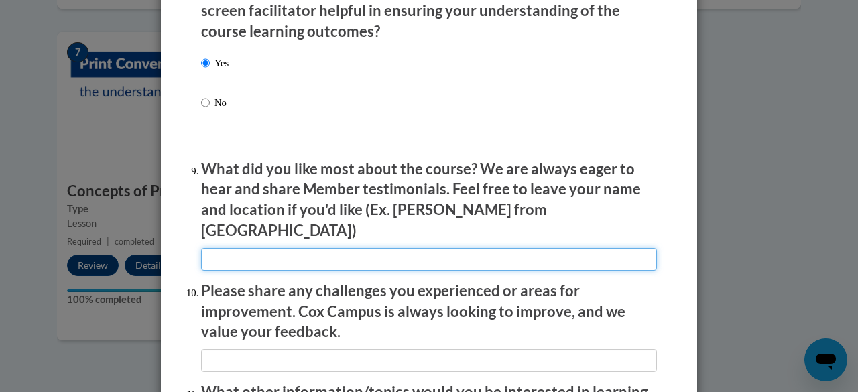
click at [279, 249] on input "textbox" at bounding box center [429, 259] width 456 height 23
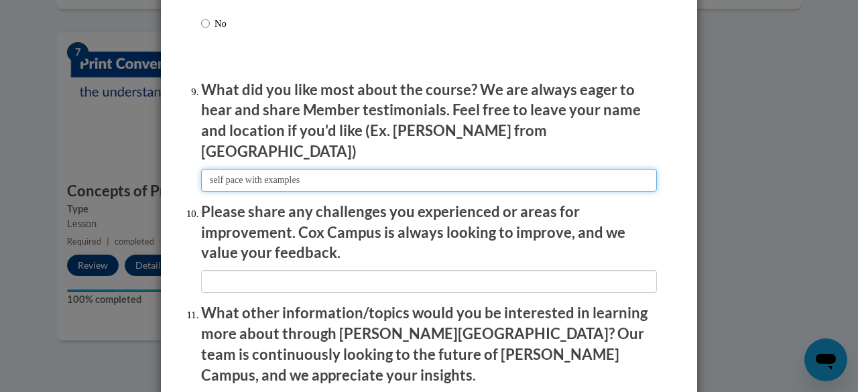
scroll to position [2205, 0]
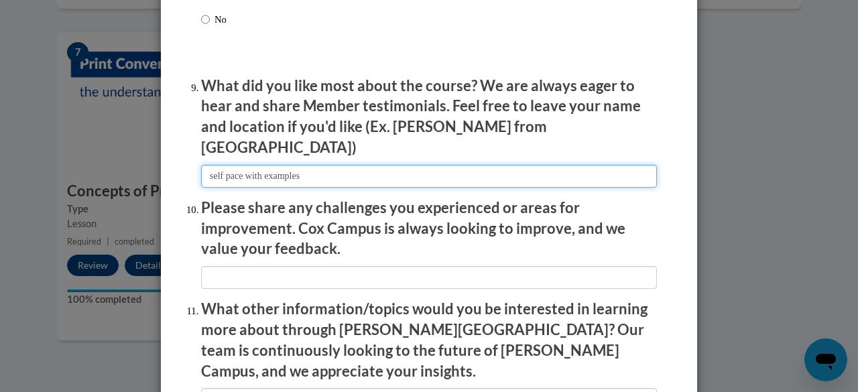
type input "self pace with examples"
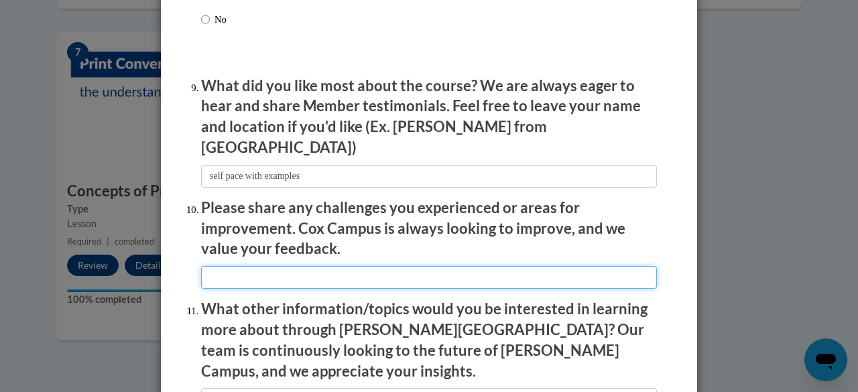
click at [546, 266] on input "textbox" at bounding box center [429, 277] width 456 height 23
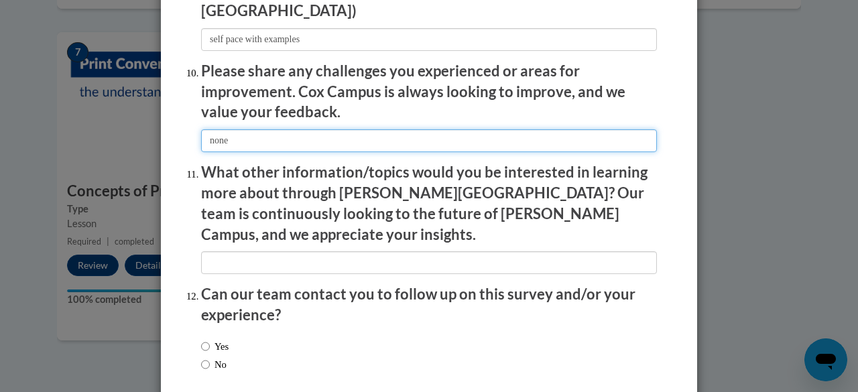
scroll to position [2347, 0]
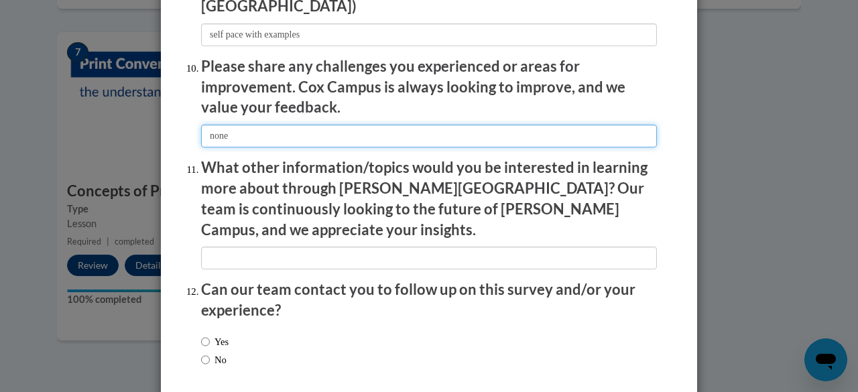
type input "none"
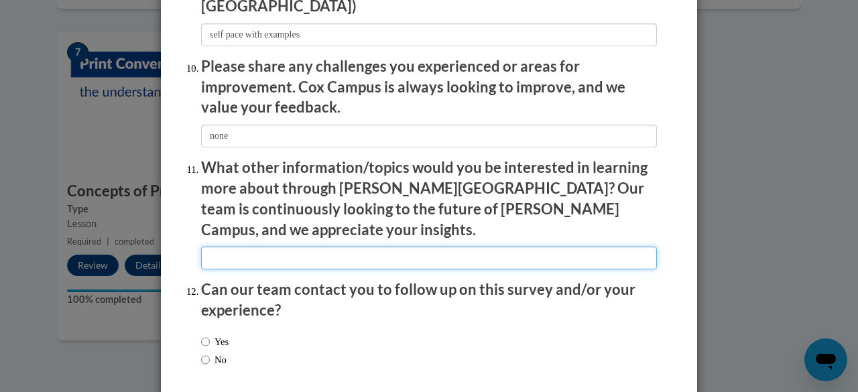
click at [483, 247] on input "textbox" at bounding box center [429, 258] width 456 height 23
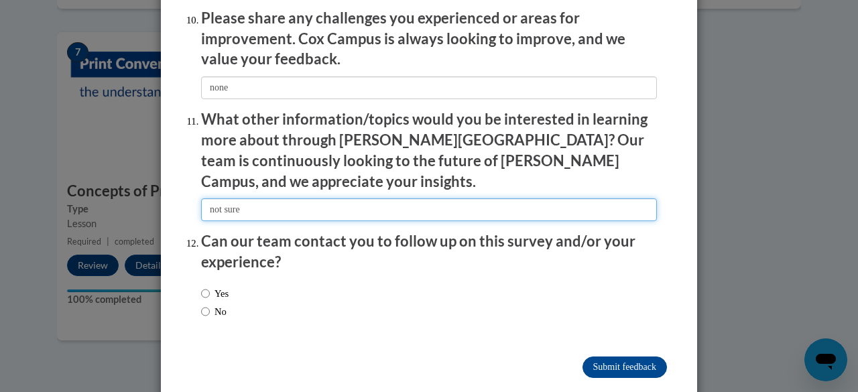
type input "not sure"
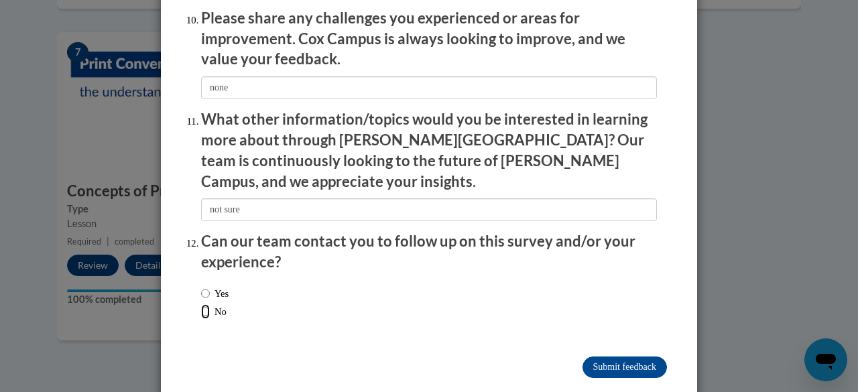
click at [201, 304] on input "No" at bounding box center [205, 311] width 9 height 15
radio input "true"
click at [631, 357] on input "Submit feedback" at bounding box center [624, 367] width 84 height 21
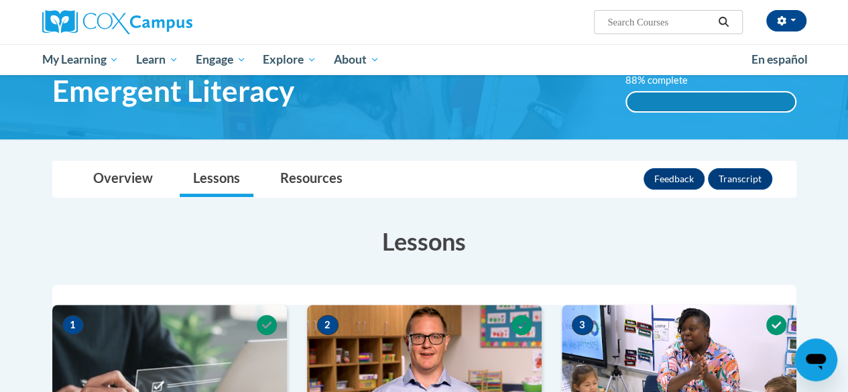
scroll to position [0, 0]
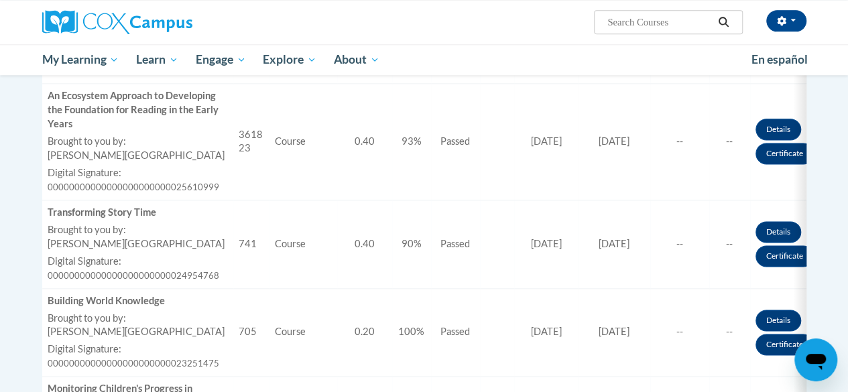
scroll to position [817, 0]
click at [836, 242] on body "Leandra Alvis (America/Indianapolis UTC-04:00) My Profile Inbox My Transcripts …" at bounding box center [424, 241] width 848 height 2116
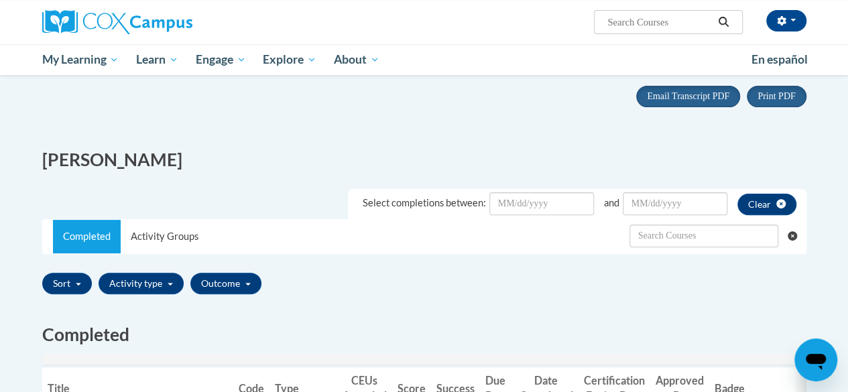
scroll to position [0, 0]
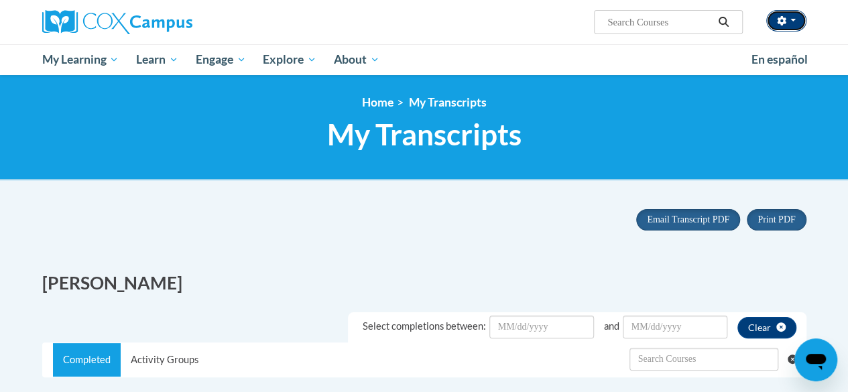
click at [792, 21] on span "button" at bounding box center [792, 20] width 5 height 3
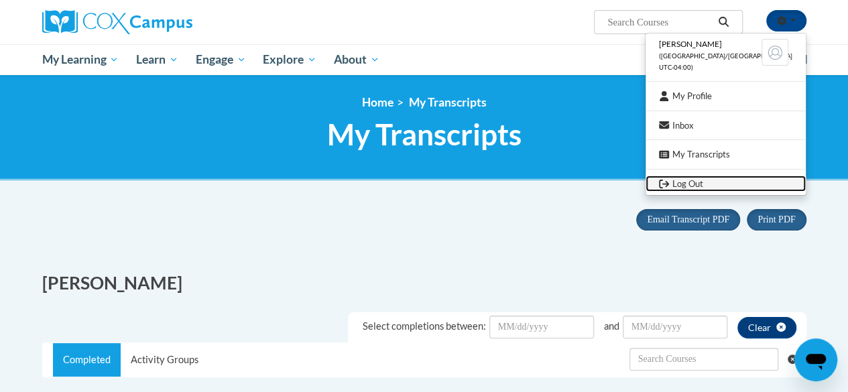
click at [669, 183] on icon "Logout" at bounding box center [664, 184] width 10 height 9
